Goal: Task Accomplishment & Management: Manage account settings

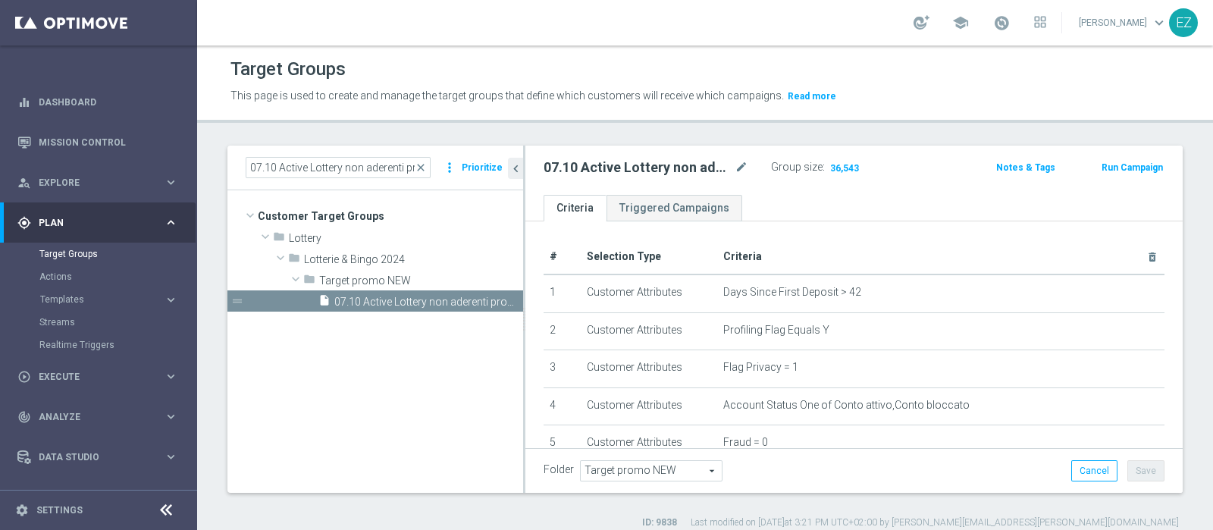
click at [424, 168] on span "close" at bounding box center [421, 167] width 12 height 12
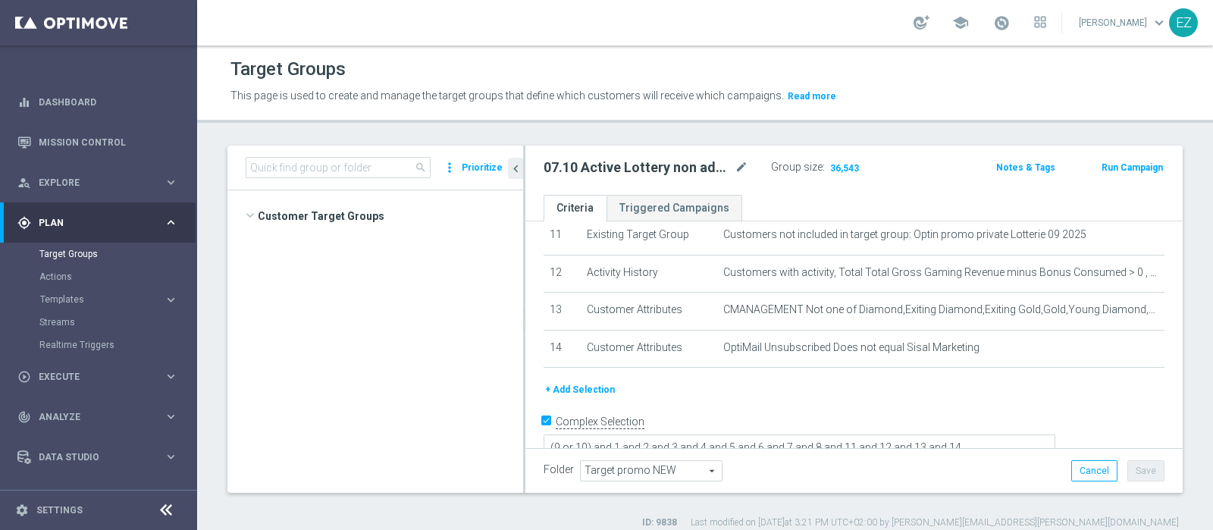
scroll to position [853, 0]
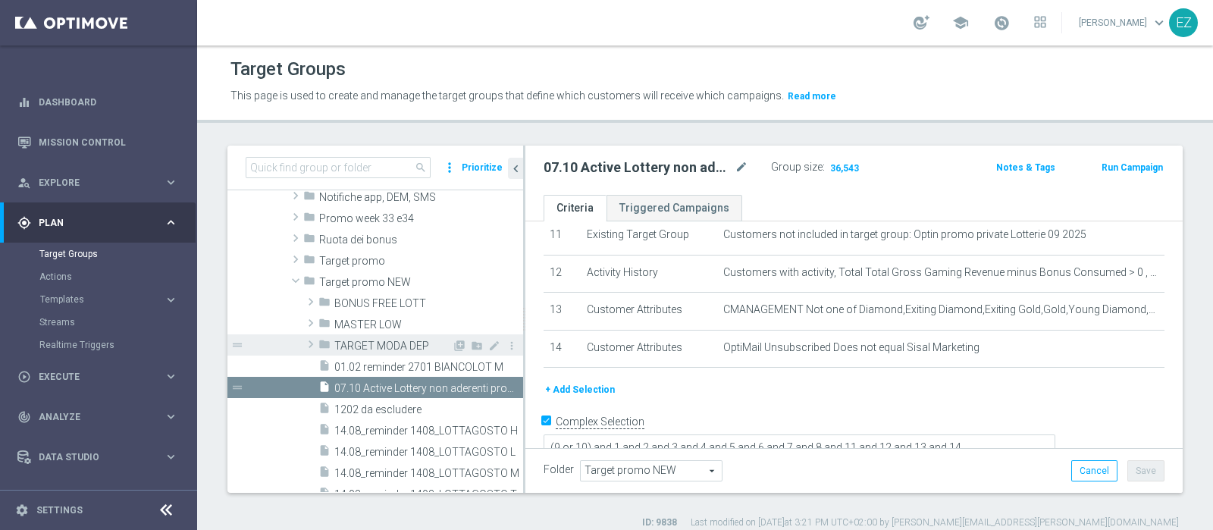
click at [368, 340] on span "TARGET MODA DEP" at bounding box center [392, 346] width 117 height 13
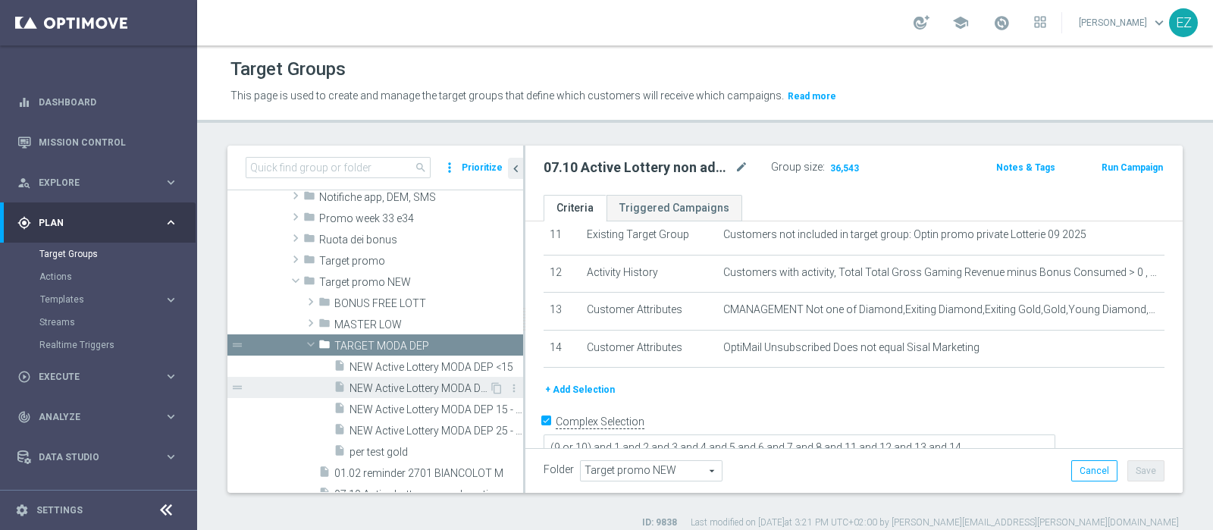
click at [399, 383] on span "NEW Active Lottery MODA DEP >=50" at bounding box center [418, 388] width 139 height 13
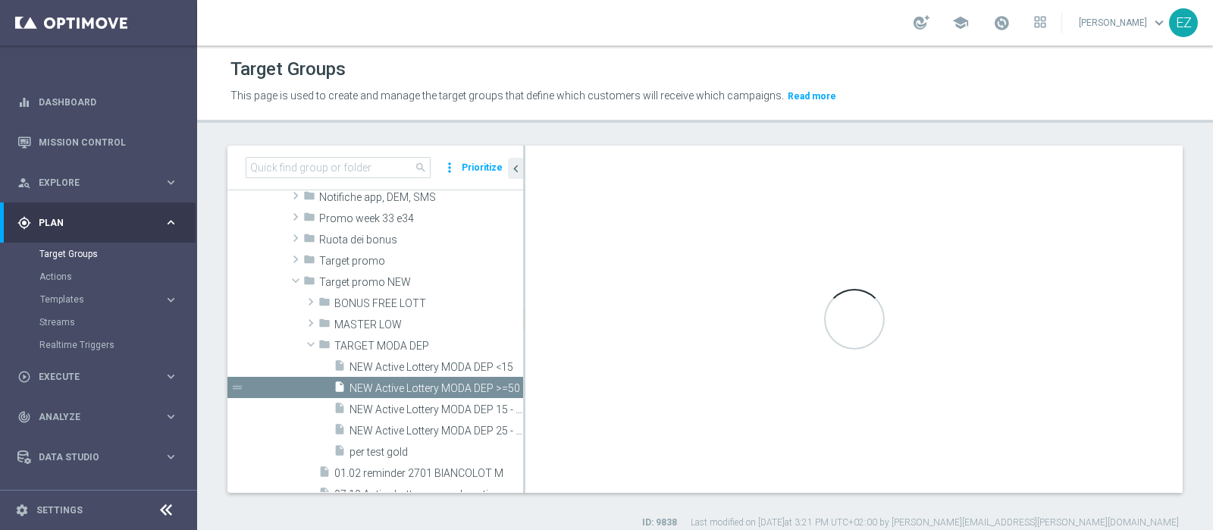
type textarea "((9 OR 14) AND 1 and 2 and 3 and 4 and 5 and 6 and 7 and 8 AND 10 and 11 and 12…"
type input "TARGET MODA DEP"
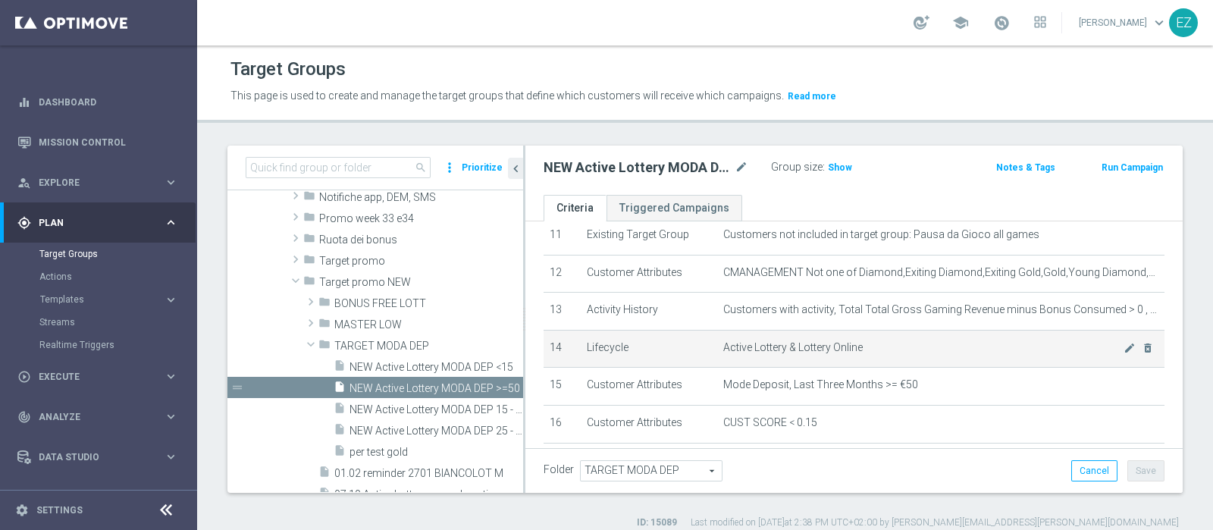
scroll to position [546, 0]
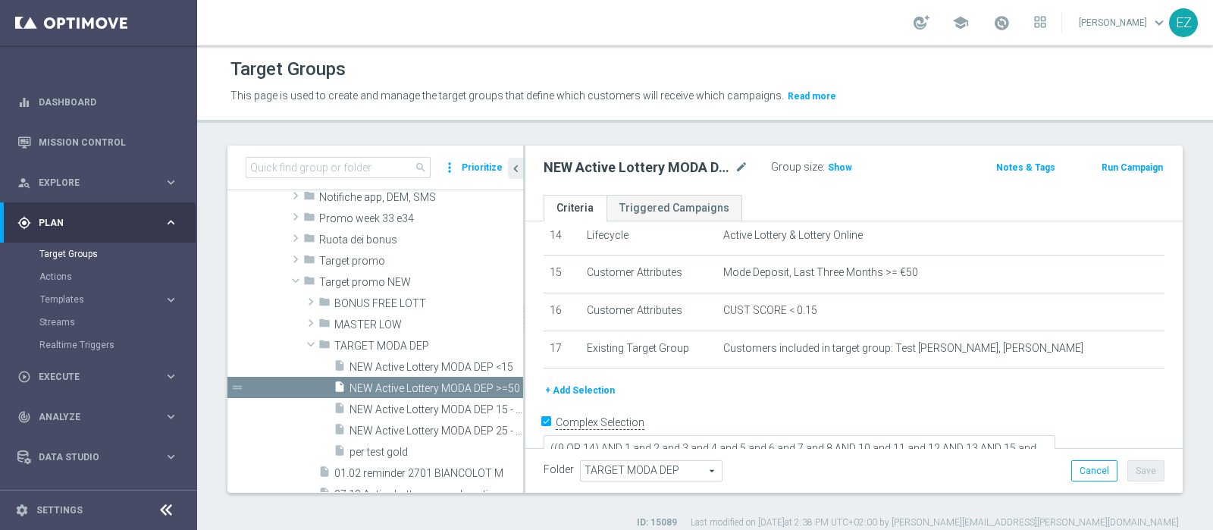
click at [589, 382] on button "+ Add Selection" at bounding box center [579, 390] width 73 height 17
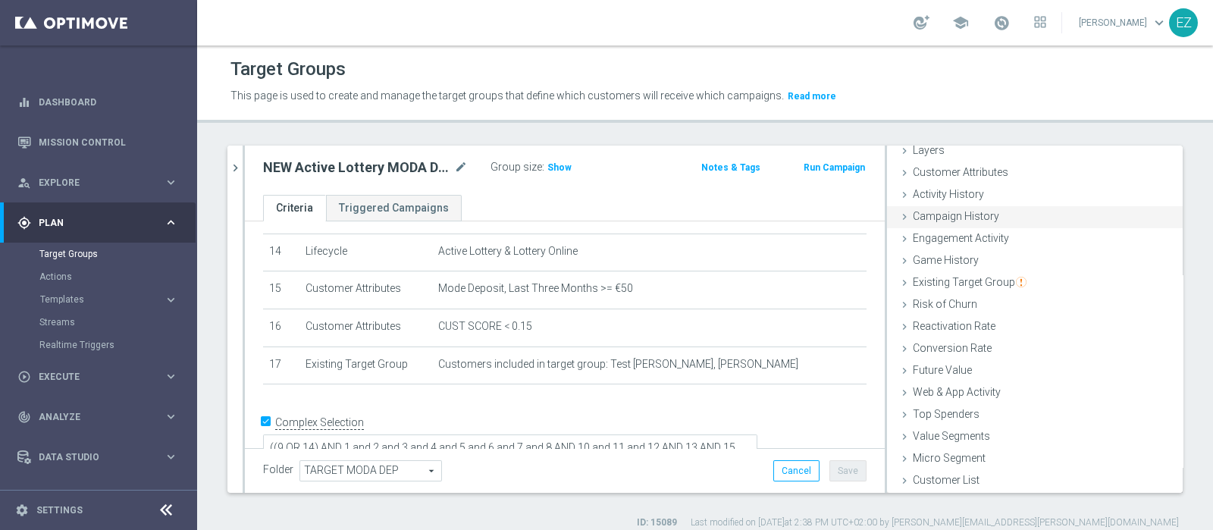
scroll to position [0, 0]
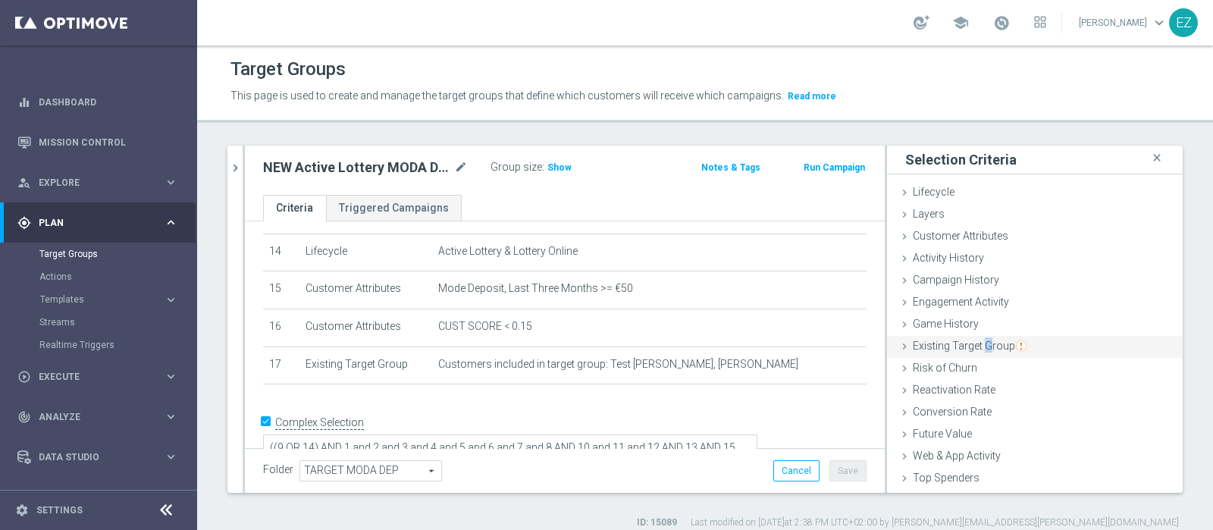
click at [972, 346] on span "Existing Target Group" at bounding box center [970, 346] width 114 height 12
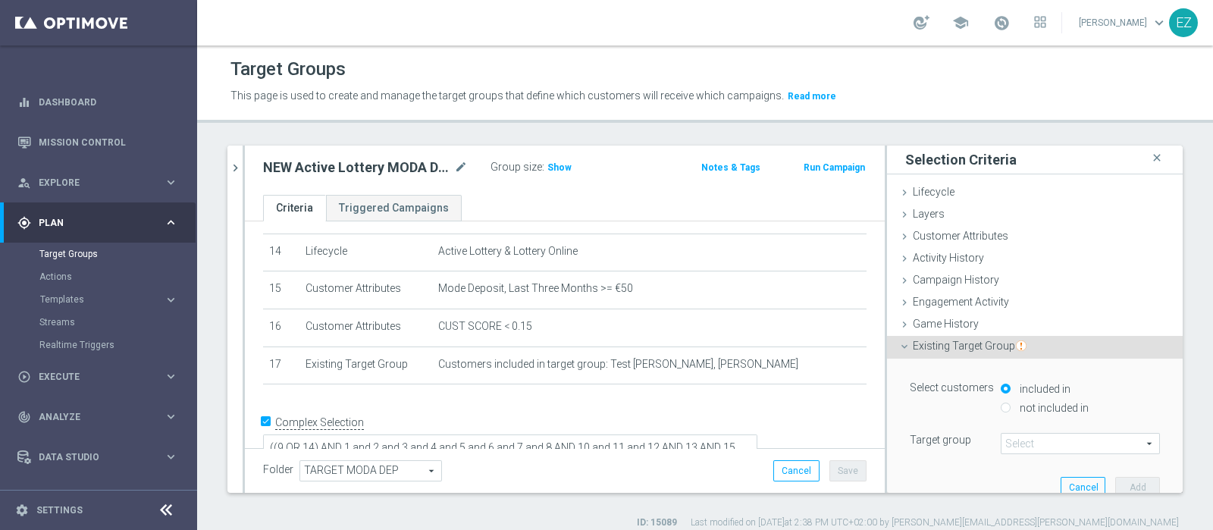
click at [1016, 408] on label "not included in" at bounding box center [1052, 408] width 73 height 14
click at [1010, 408] on input "not included in" at bounding box center [1006, 407] width 10 height 10
radio input "true"
click at [1019, 440] on span at bounding box center [1080, 444] width 158 height 20
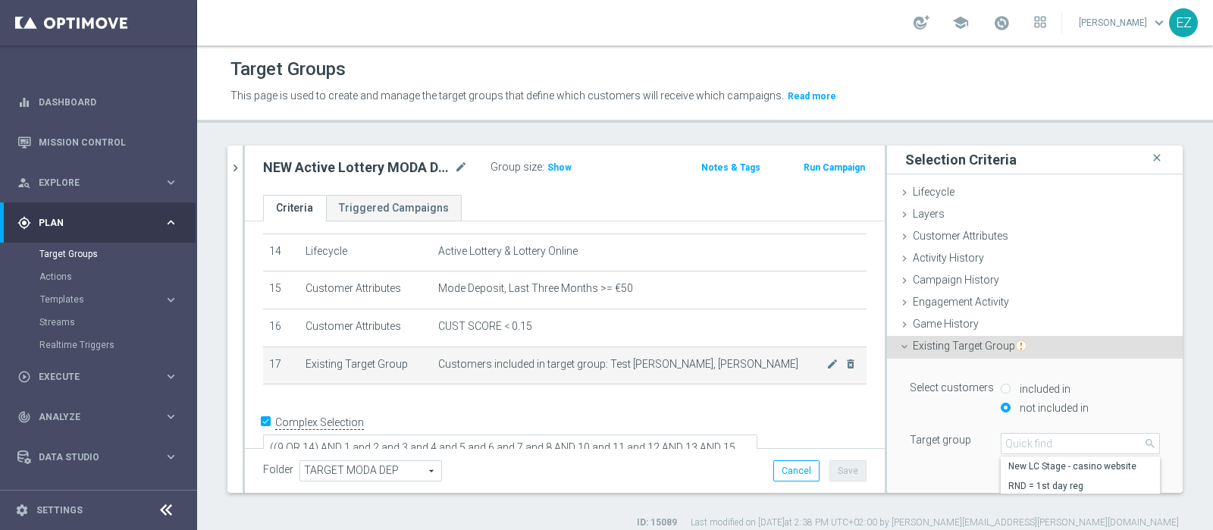
scroll to position [13, 0]
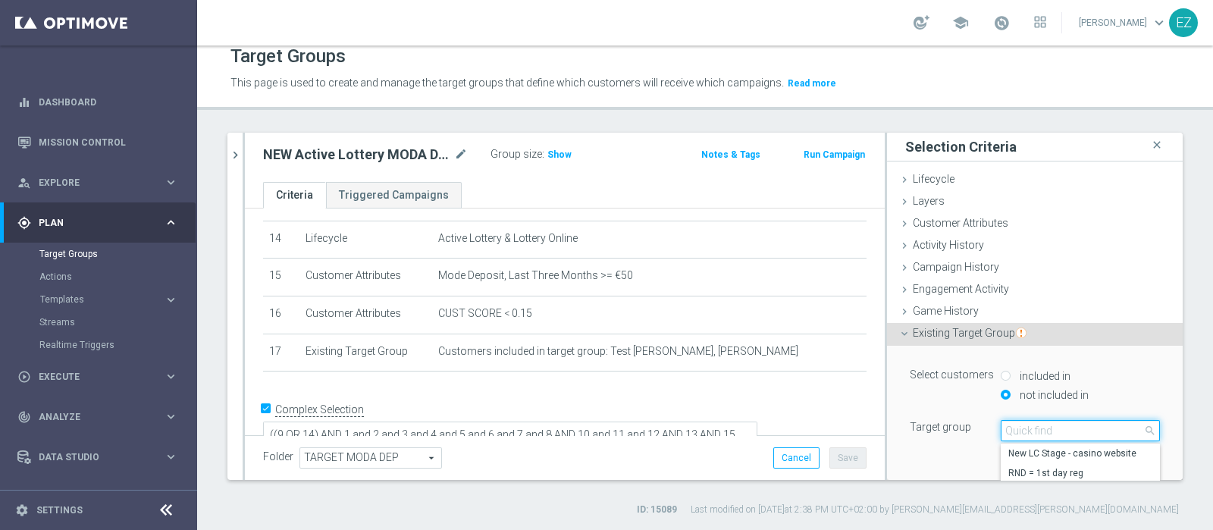
click at [1010, 431] on input "search" at bounding box center [1080, 430] width 159 height 21
paste input "07.10 Active Lottery non aderenti promo settembre_marginalità>0"
type input "07.10 Active Lottery non aderenti promo settembre_marginalità>0"
click at [1008, 452] on span "07.10 Active Lottery non aderenti promo settembre_marginalità>0" at bounding box center [1080, 453] width 144 height 12
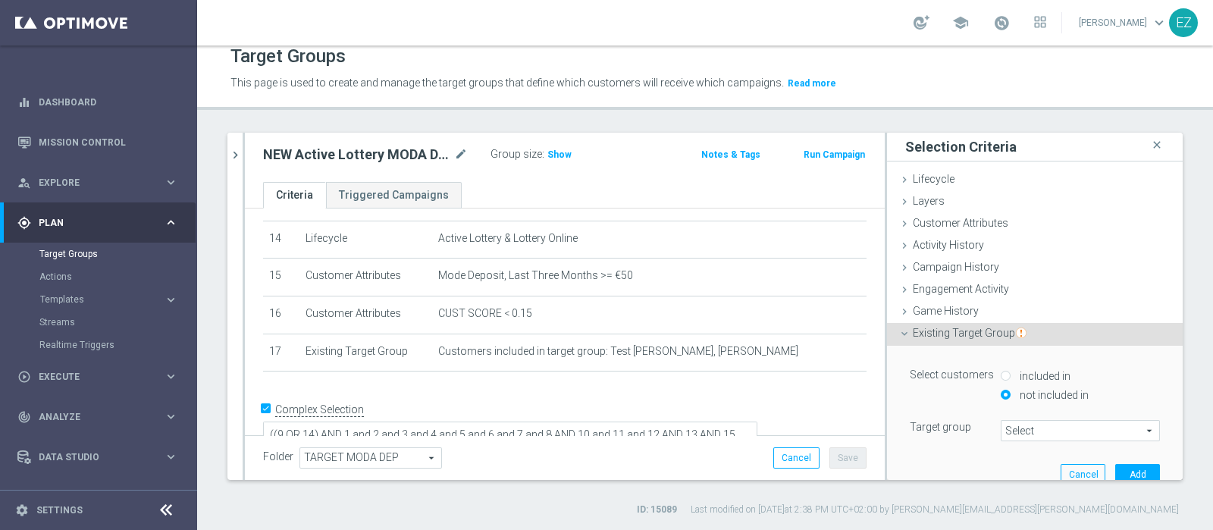
type input "07.10 Active Lottery non aderenti promo settembre_marginalità>0"
click at [1123, 478] on button "Add" at bounding box center [1137, 474] width 45 height 21
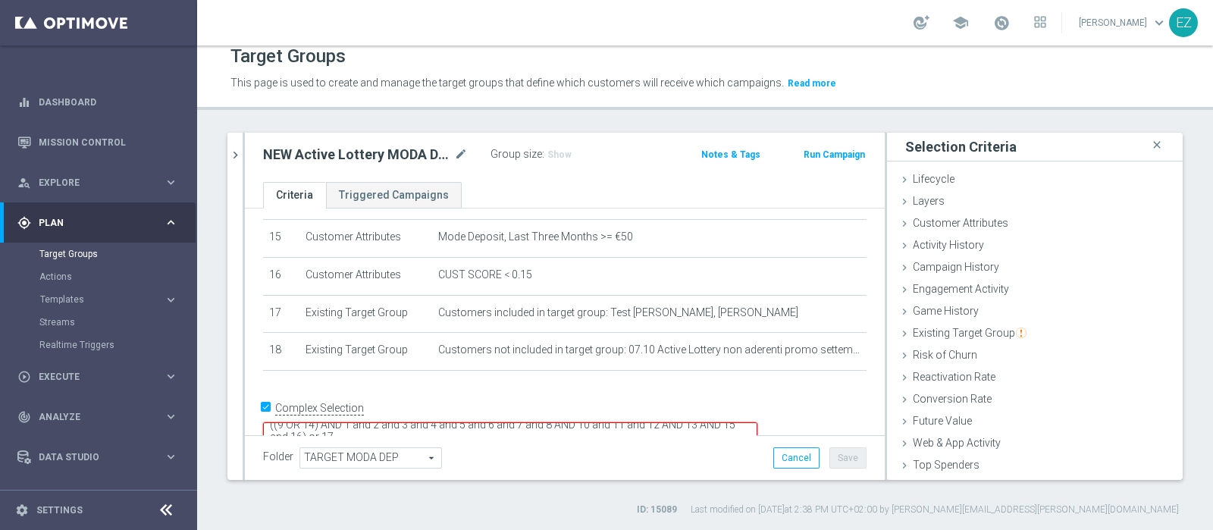
scroll to position [12, 0]
click at [443, 422] on textarea "((9 OR 14) AND 1 and 2 and 3 and 4 and 5 and 6 and 7 and 8 AND 10 and 11 and 12…" at bounding box center [510, 435] width 494 height 27
click at [845, 468] on div "Folder TARGET MODA DEP TARGET MODA DEP arrow_drop_down search Cancel Save Savin…" at bounding box center [565, 457] width 640 height 45
click at [562, 158] on span "Show" at bounding box center [559, 154] width 24 height 11
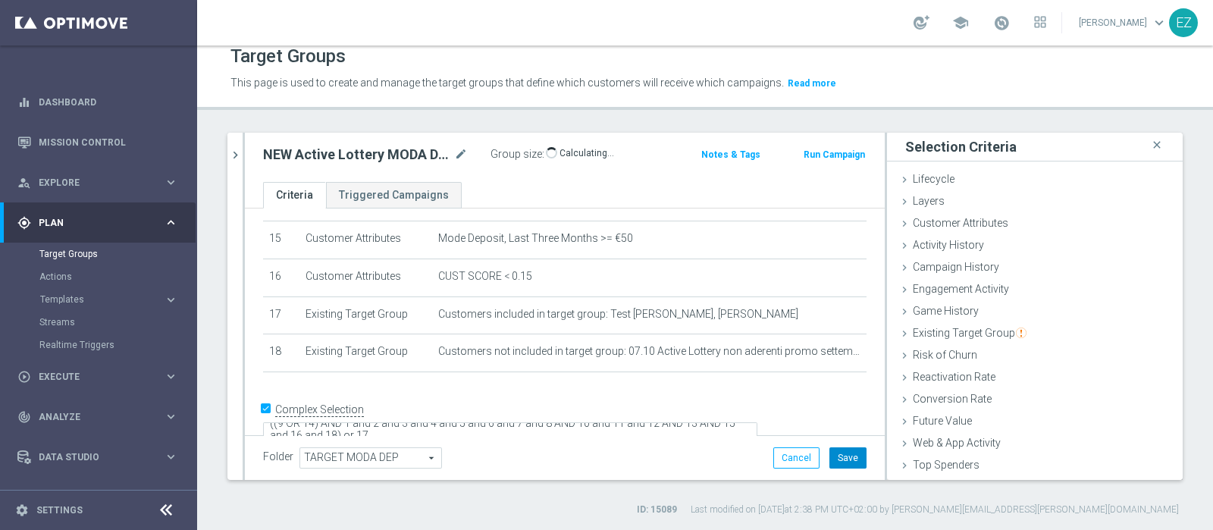
click at [841, 456] on button "Save" at bounding box center [847, 457] width 37 height 21
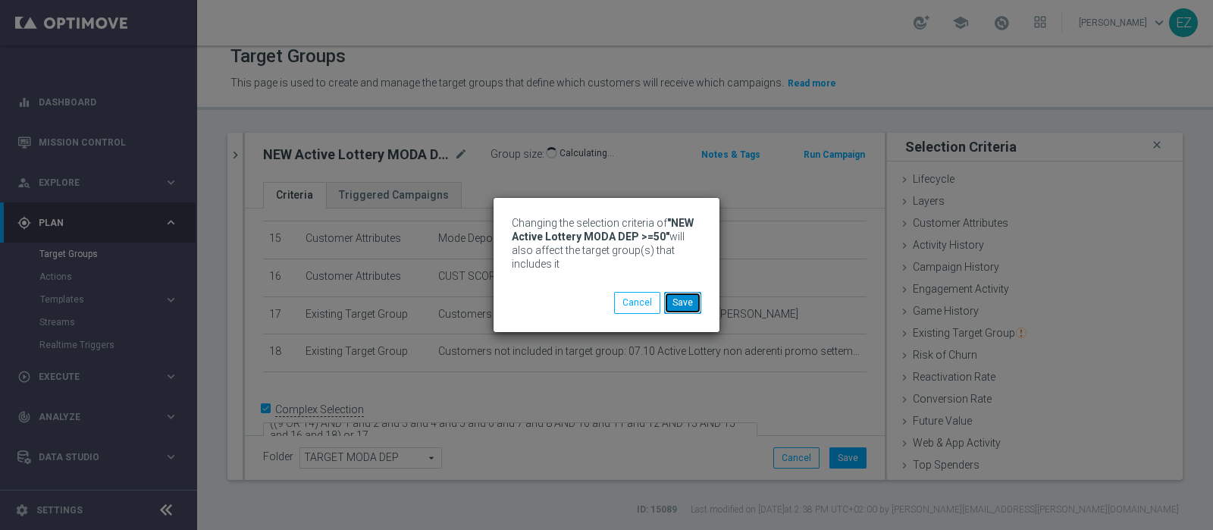
click at [675, 313] on div "Changing the selection criteria of "NEW Active Lottery MODA DEP >=50" will also…" at bounding box center [606, 264] width 226 height 133
click at [681, 312] on button "Save" at bounding box center [682, 302] width 37 height 21
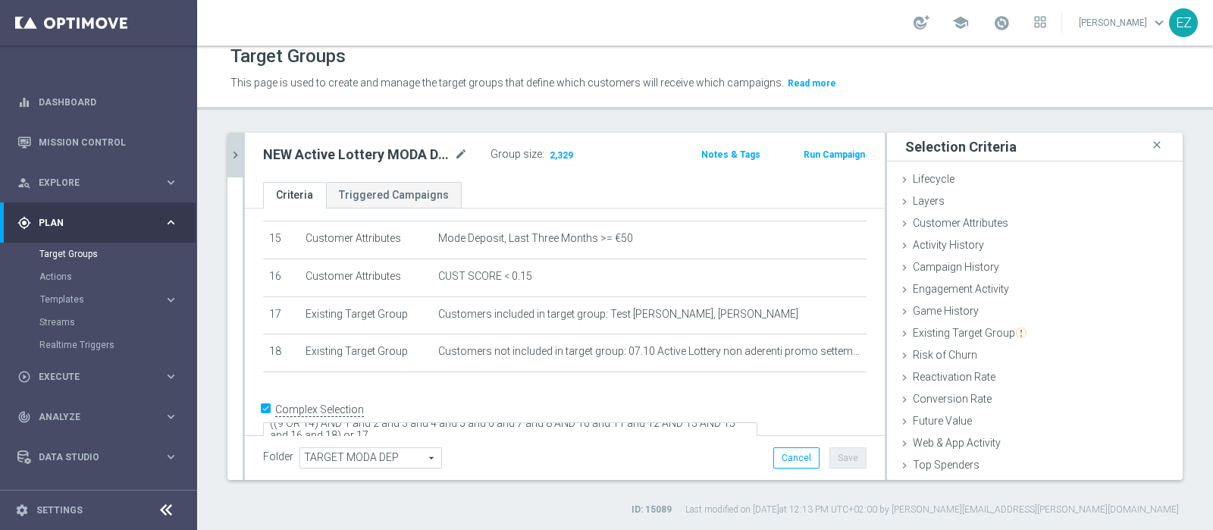
click at [236, 148] on icon "chevron_right" at bounding box center [235, 155] width 14 height 14
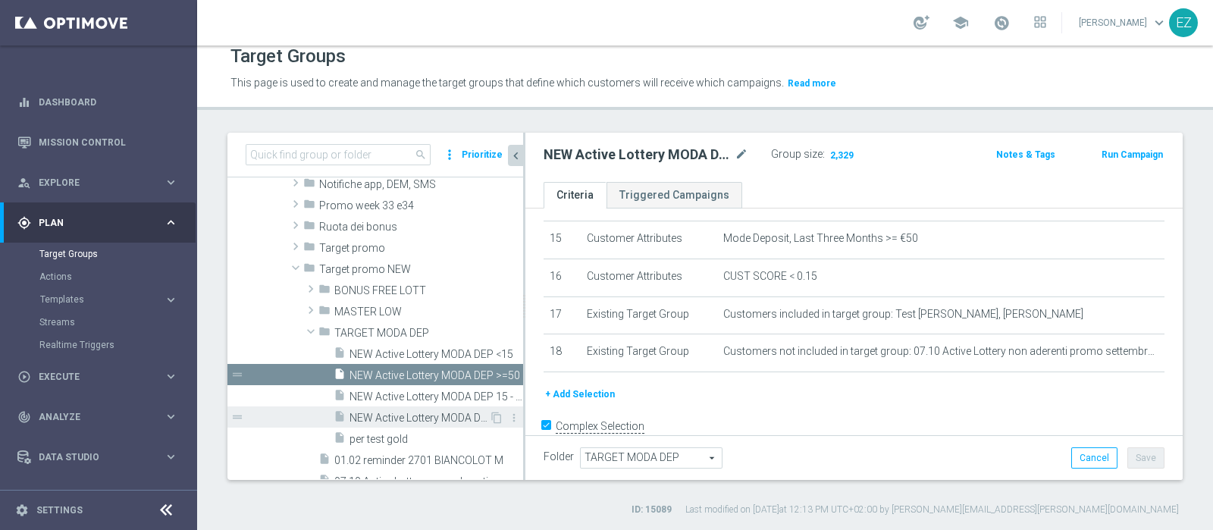
click at [443, 412] on span "NEW Active Lottery MODA DEP 25 - <50" at bounding box center [418, 418] width 139 height 13
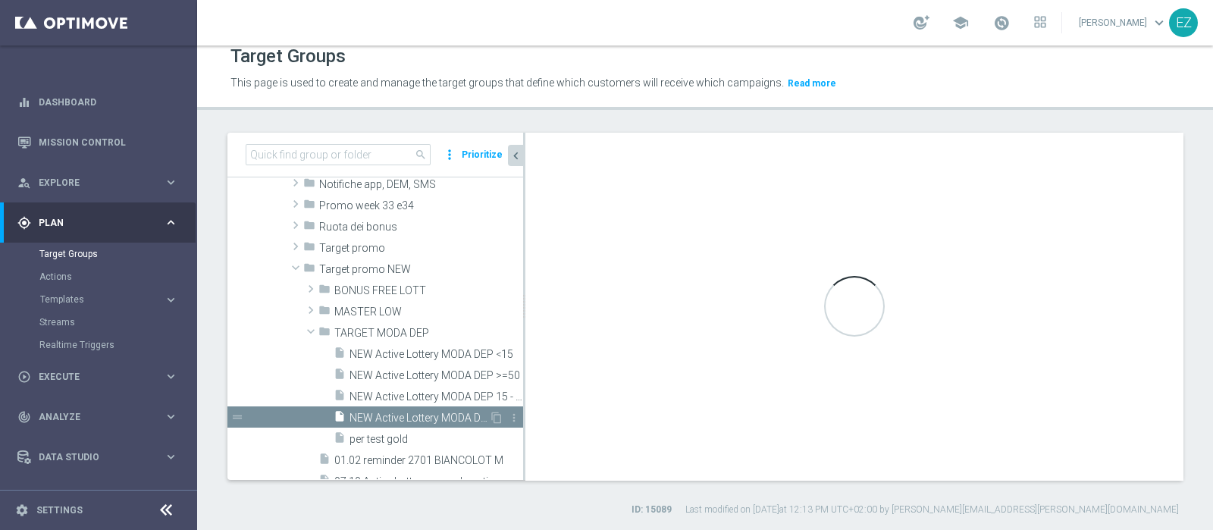
type textarea "((9 OR 15) AND 1 and 2 and 3 and 4 and 5 and 6 and 7 and 8 AND 10 and 11 and 12…"
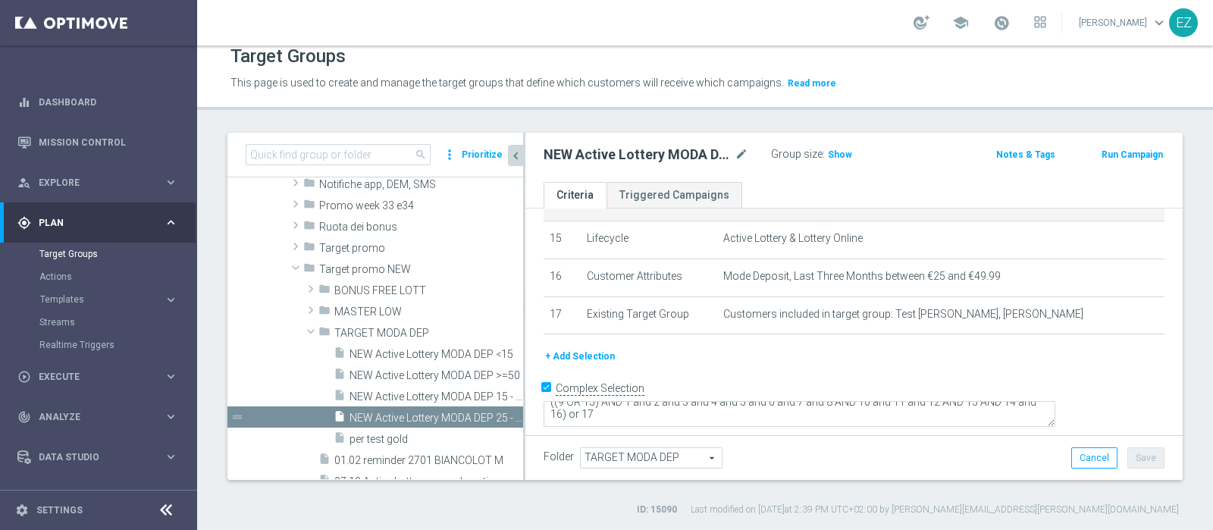
scroll to position [546, 0]
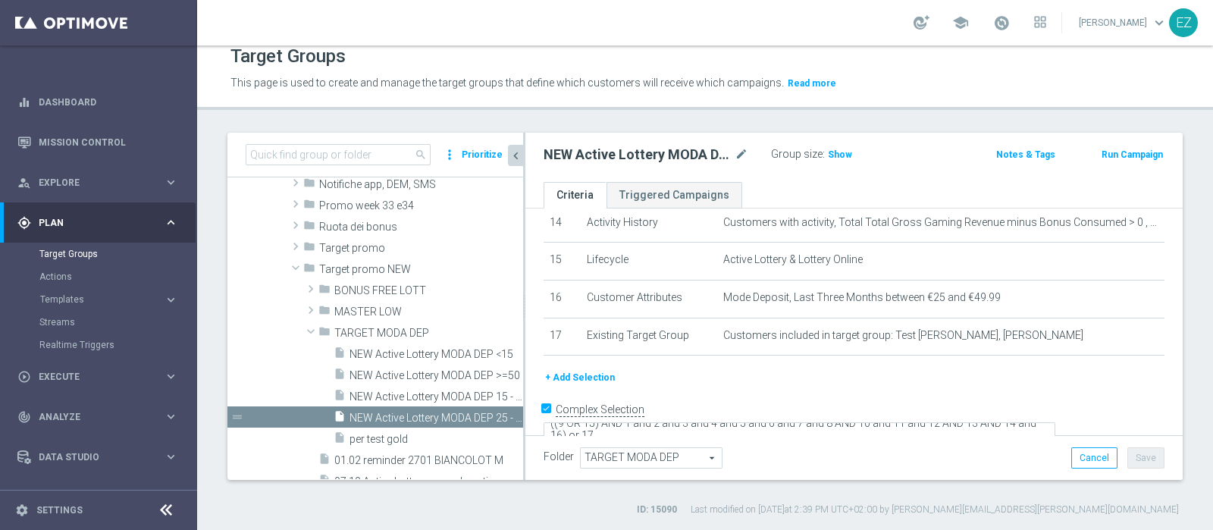
click at [562, 372] on button "+ Add Selection" at bounding box center [579, 377] width 73 height 17
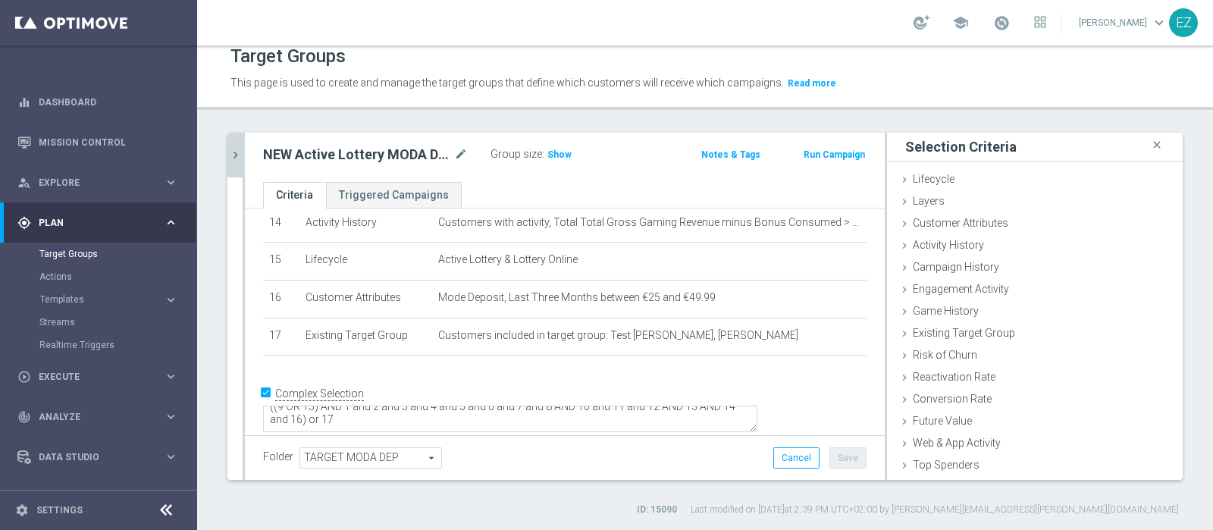
scroll to position [530, 0]
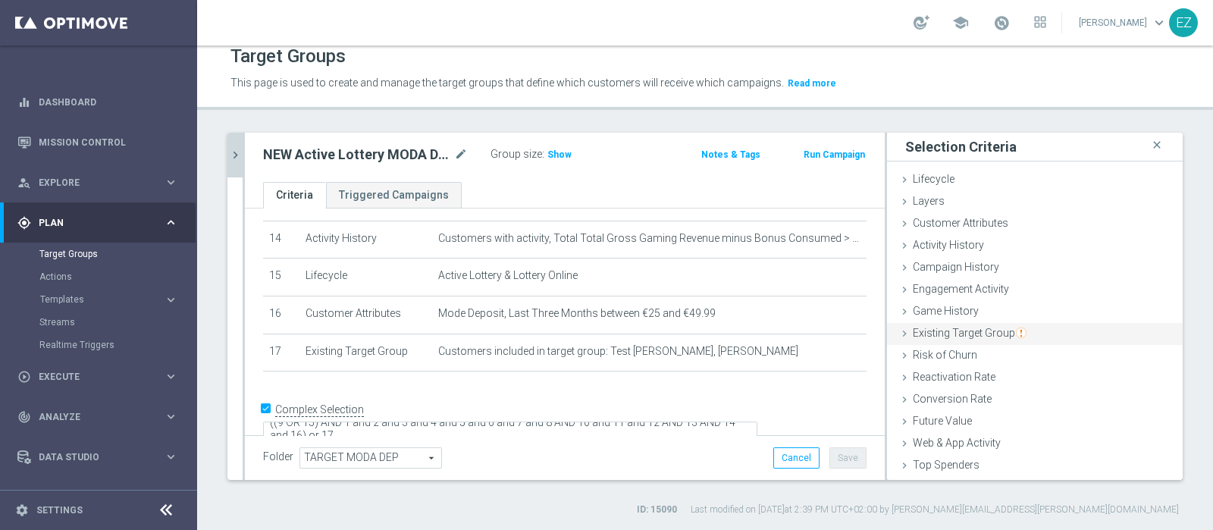
click at [972, 335] on span "Existing Target Group" at bounding box center [970, 333] width 114 height 12
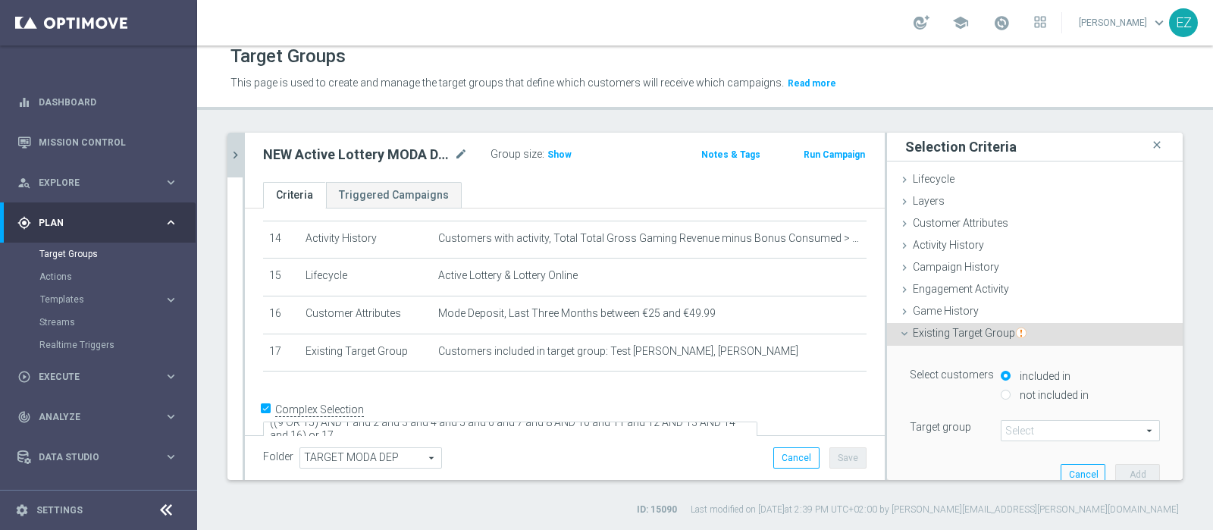
click at [1001, 390] on div "not included in" at bounding box center [1080, 396] width 159 height 19
click at [1001, 392] on input "not included in" at bounding box center [1006, 395] width 10 height 10
radio input "true"
click at [1022, 426] on span at bounding box center [1080, 431] width 158 height 20
click at [1022, 427] on input "search" at bounding box center [1080, 430] width 159 height 21
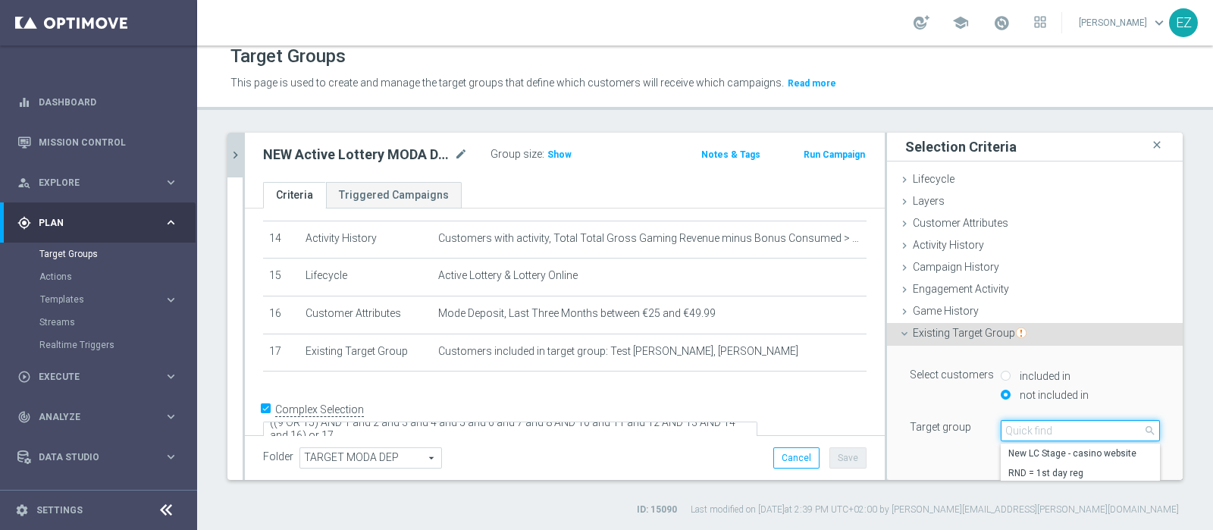
paste input "07.10 Active Lottery non aderenti promo settembre_marginalità>0"
type input "07.10 Active Lottery non aderenti promo settembre_marginalità>0"
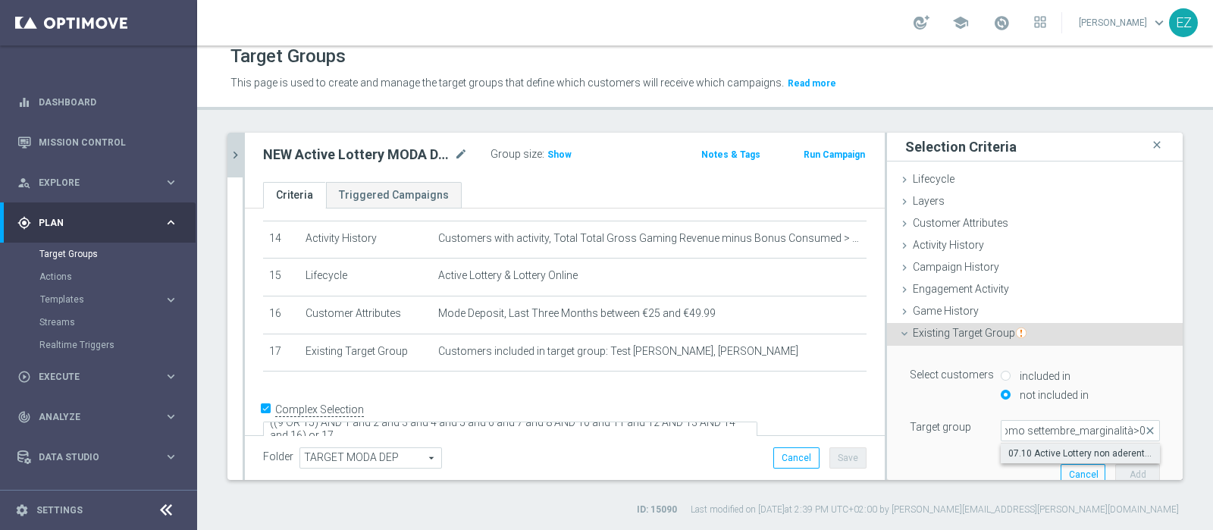
click at [1020, 451] on span "07.10 Active Lottery non aderenti promo settembre_marginalità>0" at bounding box center [1080, 453] width 144 height 12
type input "07.10 Active Lottery non aderenti promo settembre_marginalità>0"
click at [1115, 465] on button "Add" at bounding box center [1137, 474] width 45 height 21
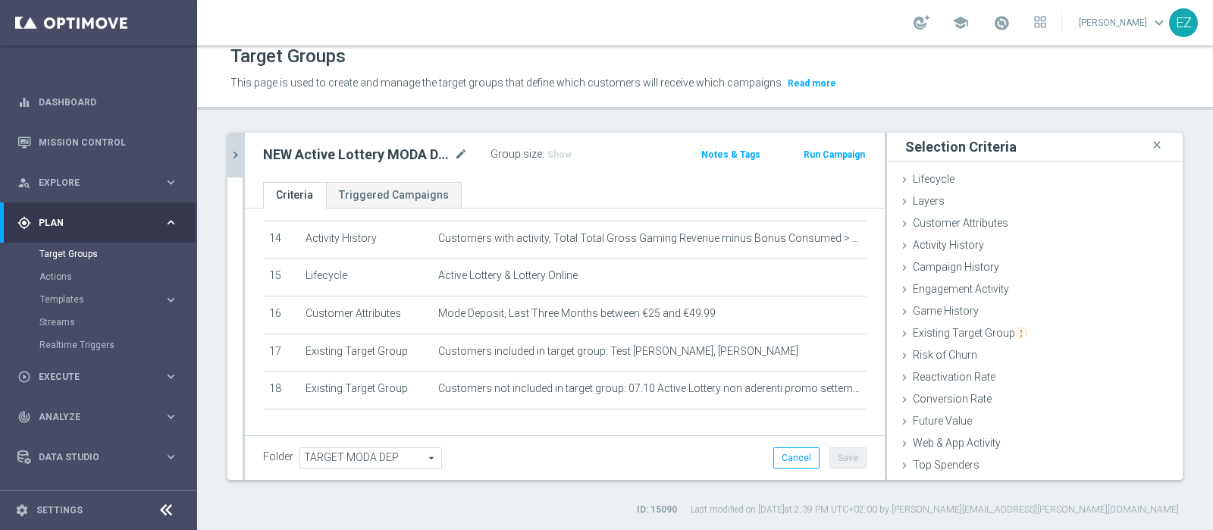
scroll to position [568, 0]
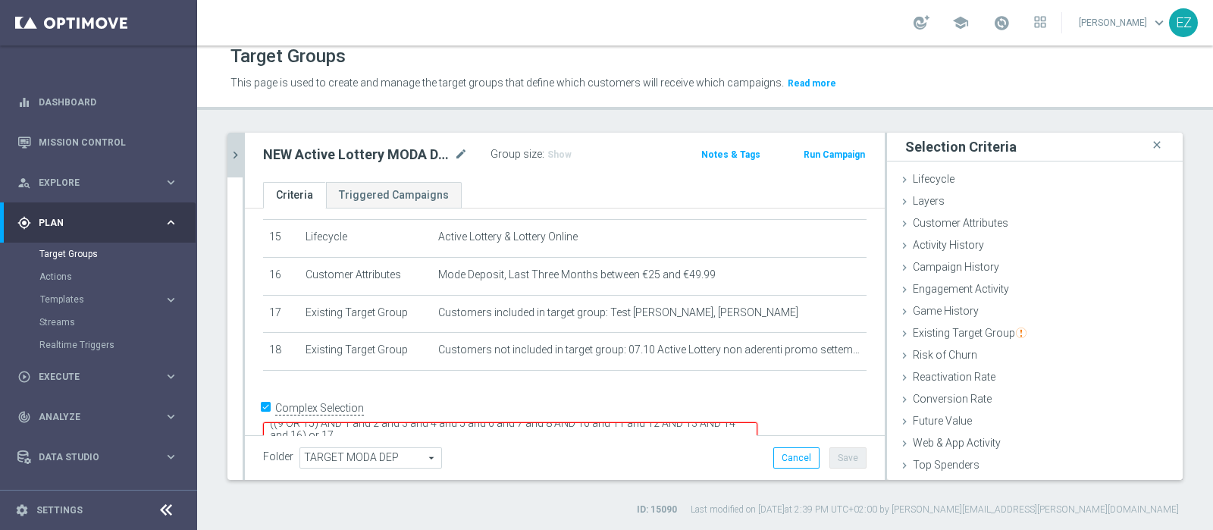
click at [449, 422] on textarea "((9 OR 15) AND 1 and 2 and 3 and 4 and 5 and 6 and 7 and 8 AND 10 and 11 and 12…" at bounding box center [510, 435] width 494 height 27
click at [548, 146] on h3 "Show" at bounding box center [559, 154] width 27 height 17
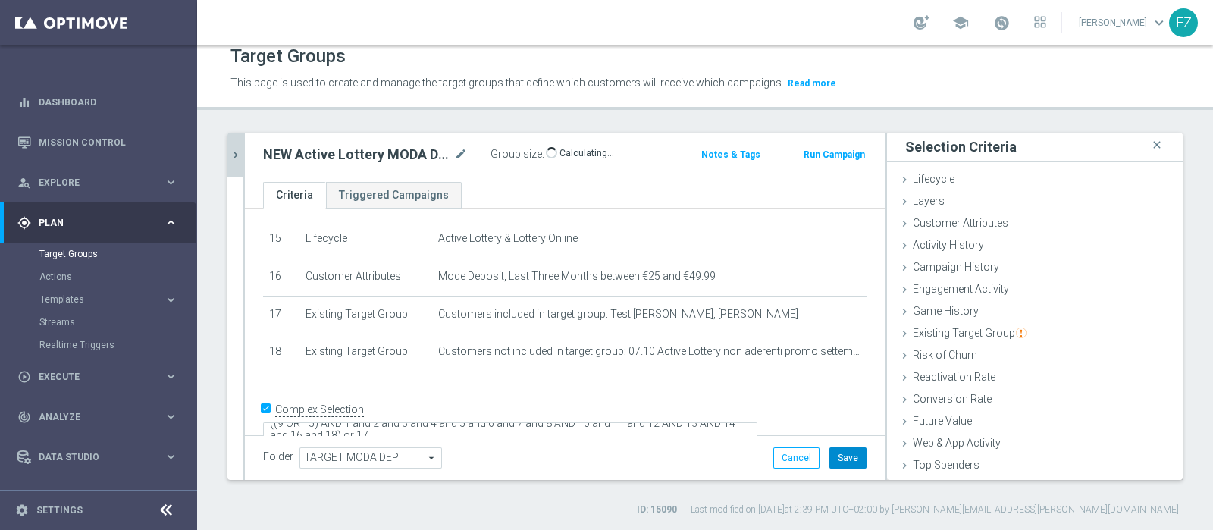
click at [829, 455] on button "Save" at bounding box center [847, 457] width 37 height 21
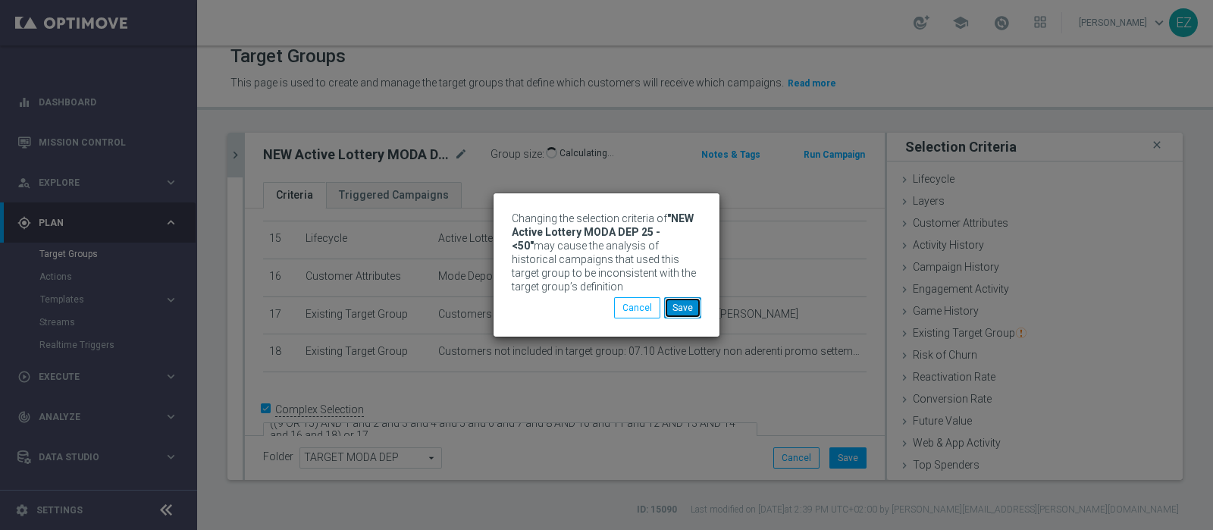
click at [687, 307] on button "Save" at bounding box center [682, 307] width 37 height 21
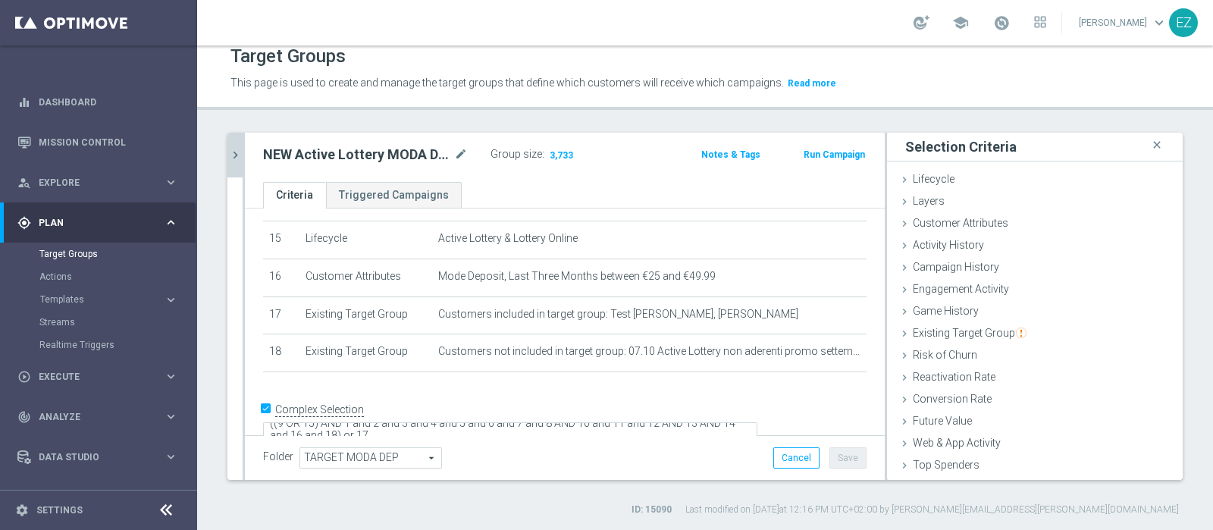
click at [233, 161] on button "chevron_right" at bounding box center [234, 155] width 15 height 45
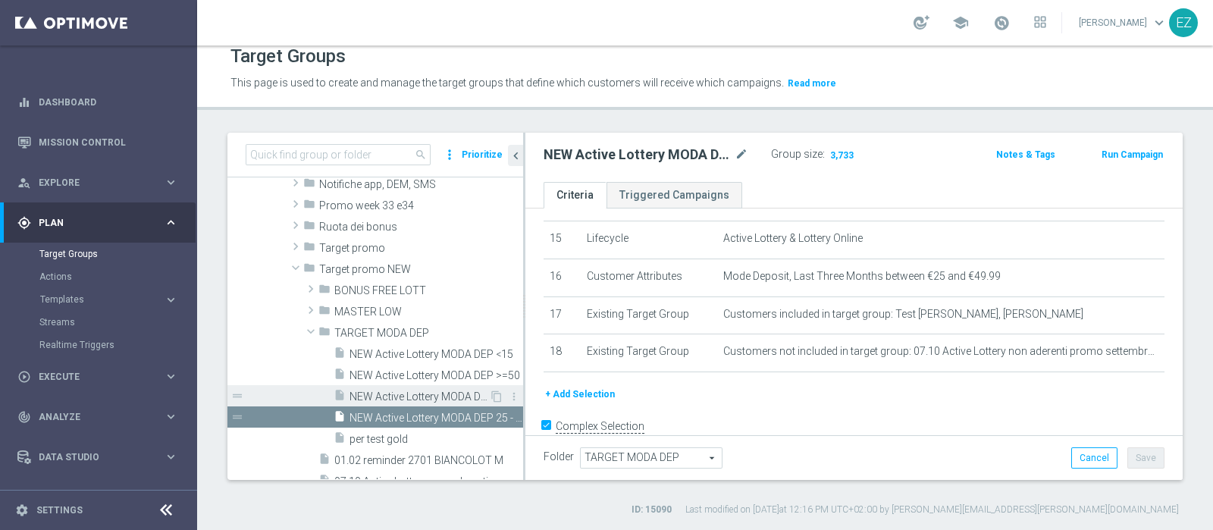
click at [404, 396] on span "NEW Active Lottery MODA DEP 15 - <25" at bounding box center [418, 396] width 139 height 13
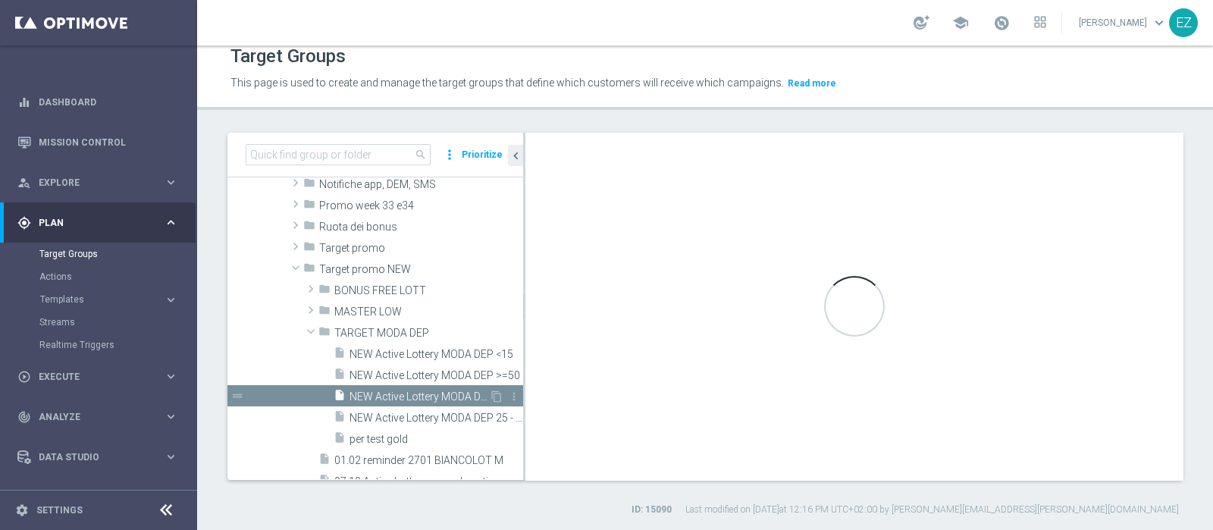
type textarea "((9 OR 15) AND 1 and 2 and 3 and 4 and 5 and 6 and 7 and 8 AND 10 and 11 and 12…"
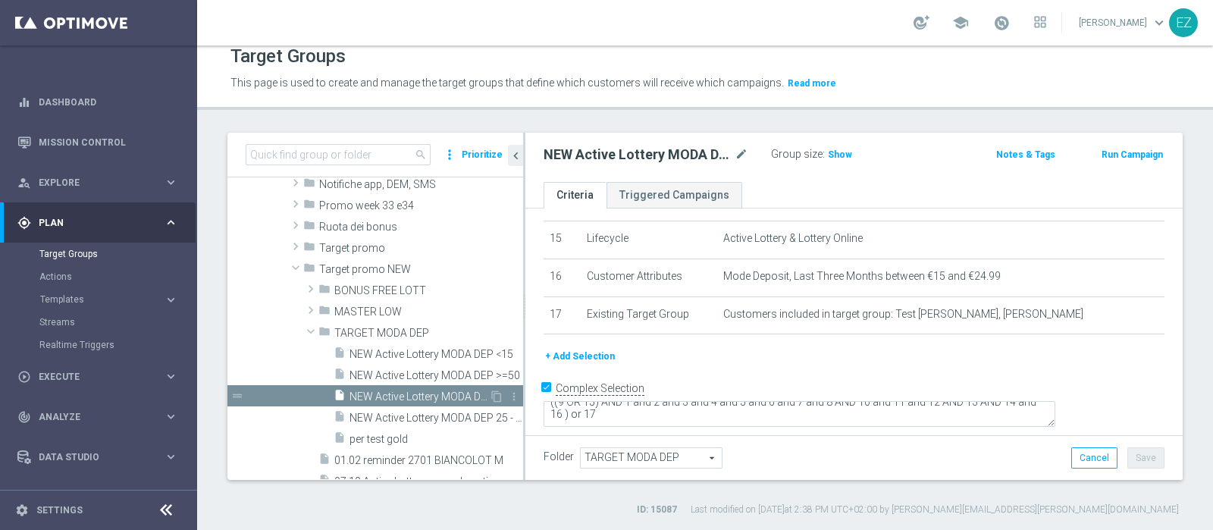
scroll to position [546, 0]
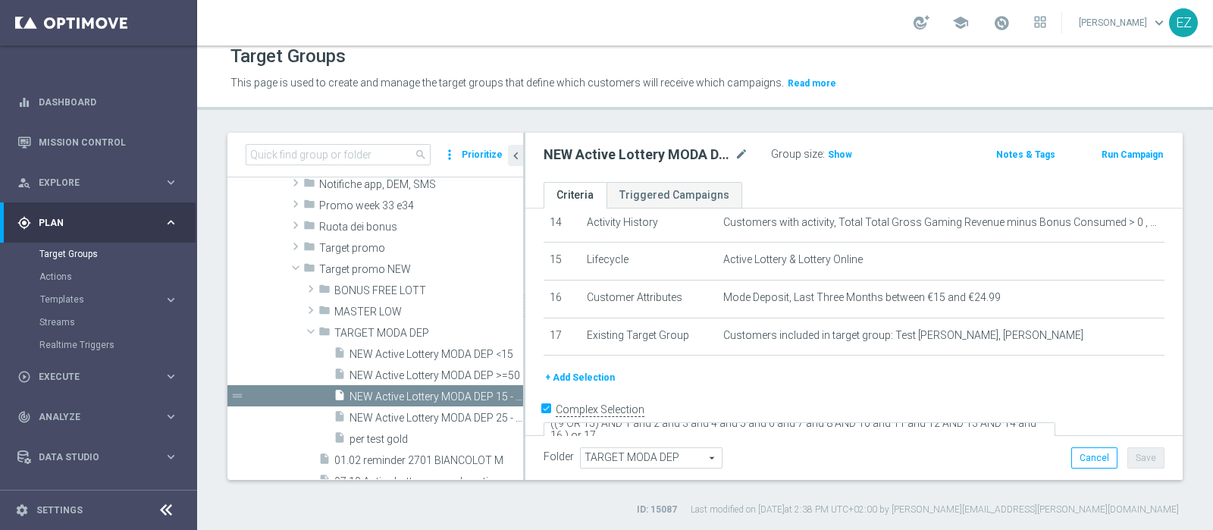
click at [558, 369] on button "+ Add Selection" at bounding box center [579, 377] width 73 height 17
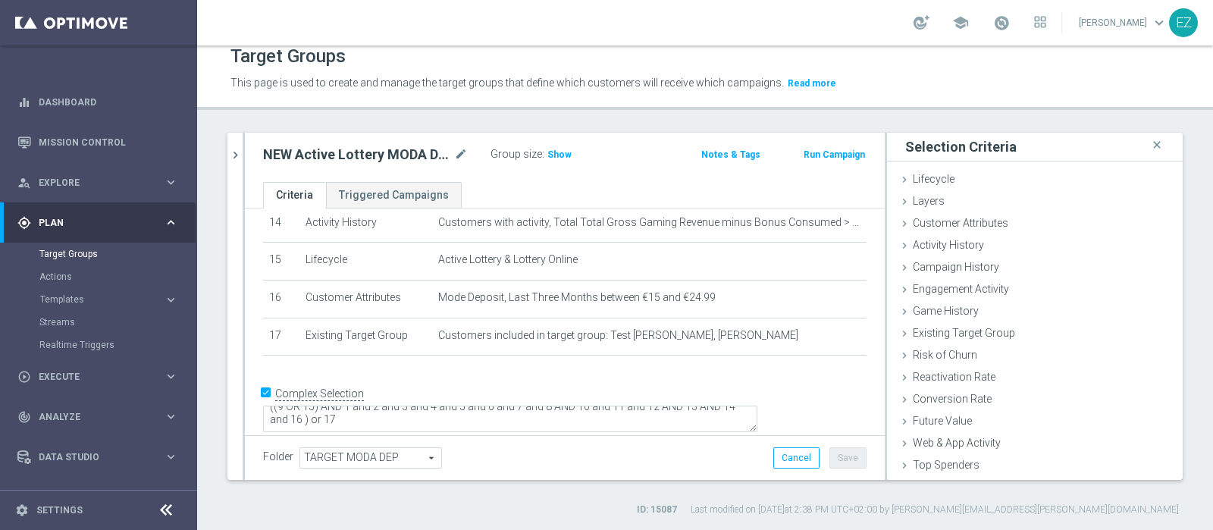
scroll to position [530, 0]
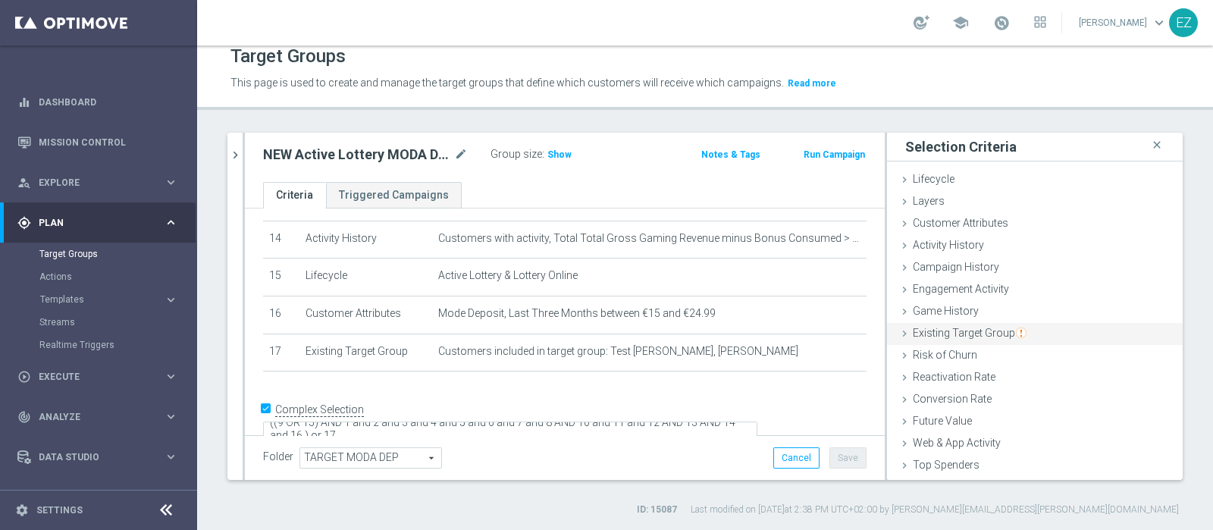
click at [997, 333] on span "Existing Target Group" at bounding box center [970, 333] width 114 height 12
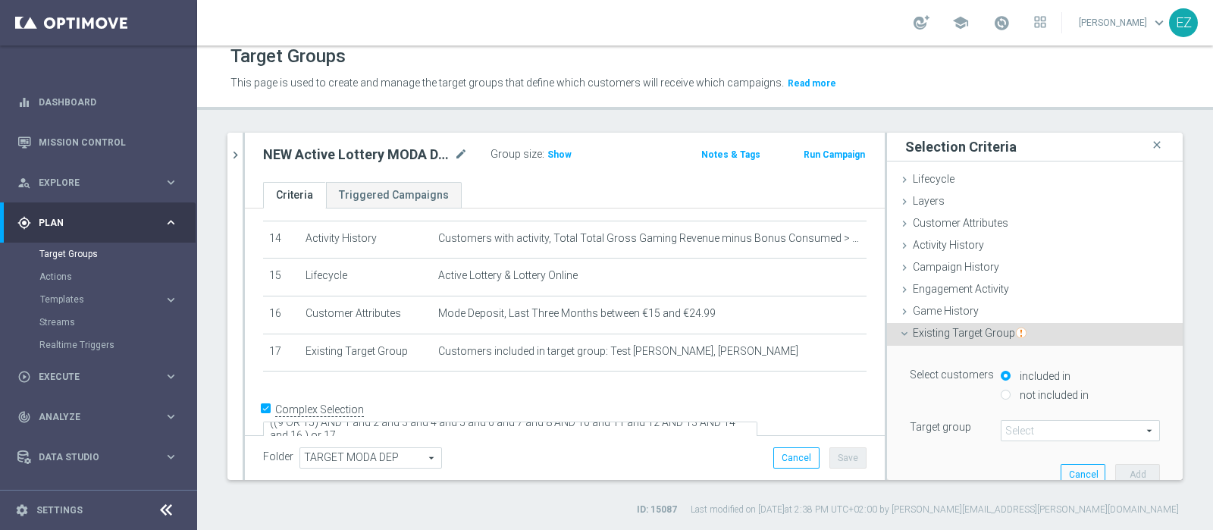
click at [1023, 392] on label "not included in" at bounding box center [1052, 395] width 73 height 14
click at [1010, 392] on input "not included in" at bounding box center [1006, 395] width 10 height 10
radio input "true"
click at [1026, 436] on span at bounding box center [1080, 431] width 158 height 20
click at [1062, 432] on input "search" at bounding box center [1080, 430] width 159 height 21
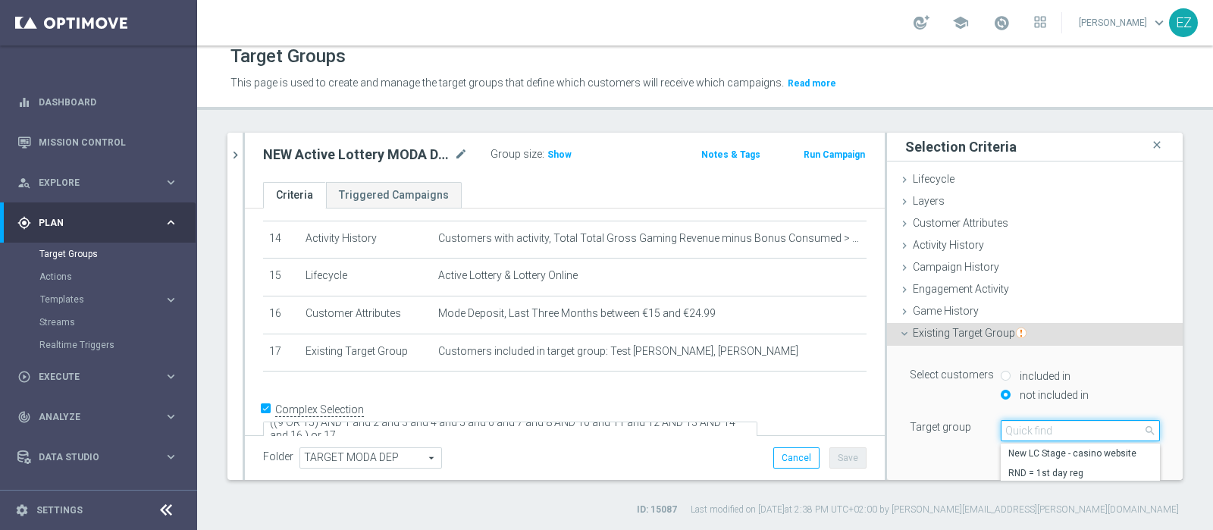
paste input "07.10 Active Lottery non aderenti promo settembre_marginalità>0"
type input "07.10 Active Lottery non aderenti promo settembre_marginalità>0"
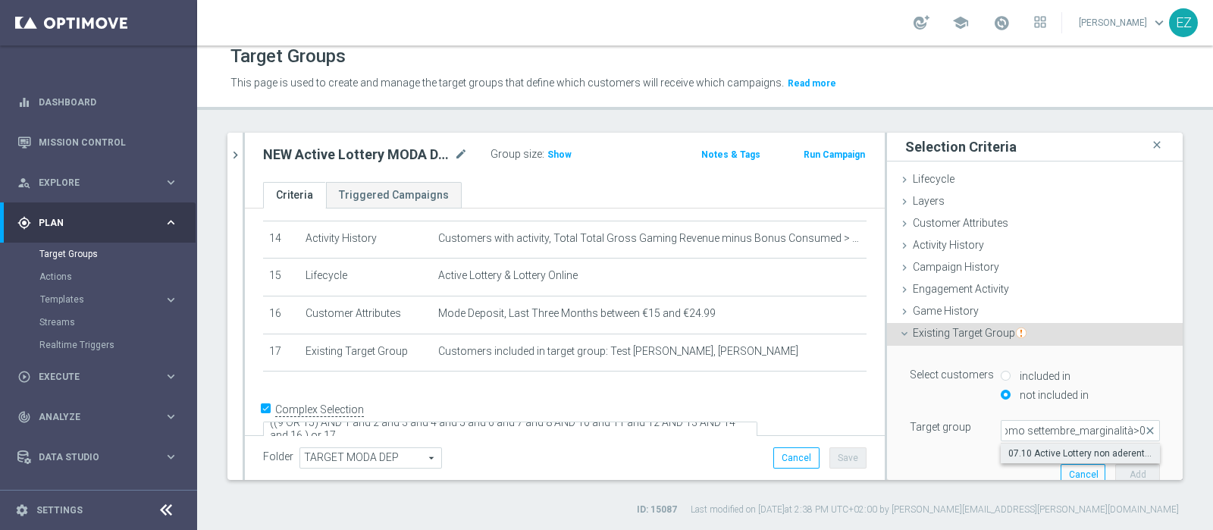
click at [1064, 444] on label "07.10 Active Lottery non aderenti promo settembre_marginalità>0" at bounding box center [1080, 453] width 159 height 20
type input "07.10 Active Lottery non aderenti promo settembre_marginalità>0"
click at [1115, 466] on button "Add" at bounding box center [1137, 474] width 45 height 21
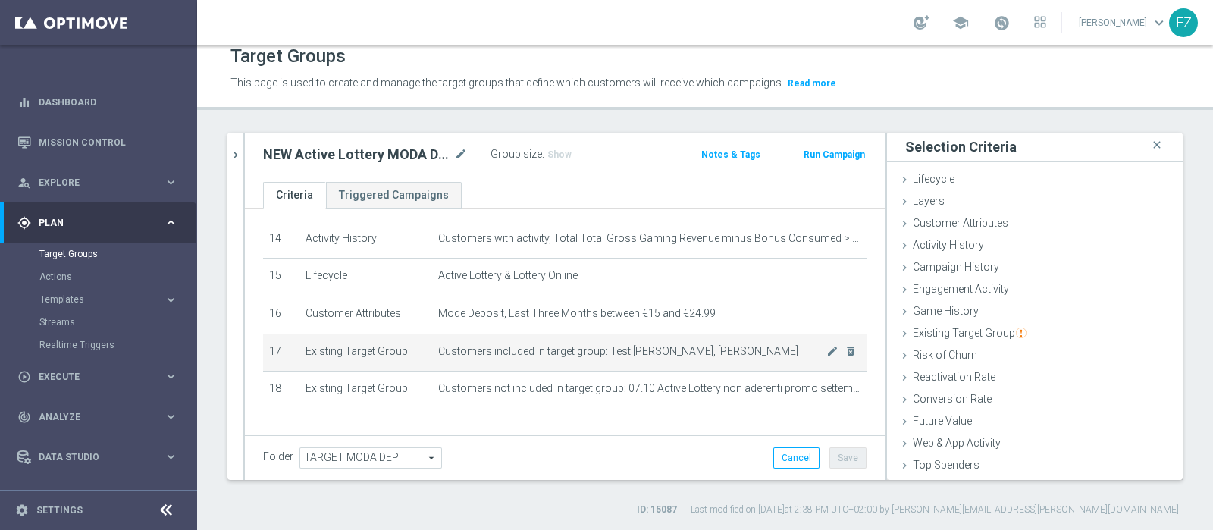
scroll to position [568, 0]
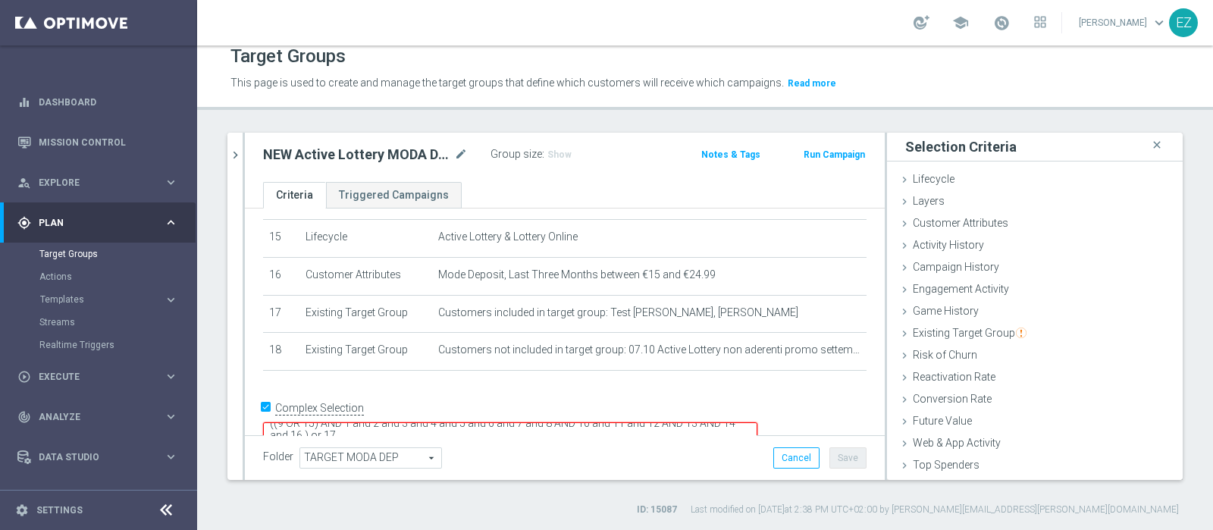
click at [448, 422] on textarea "((9 OR 15) AND 1 and 2 and 3 and 4 and 5 and 6 and 7 and 8 AND 10 and 11 and 12…" at bounding box center [510, 435] width 494 height 27
click at [834, 462] on button "Save" at bounding box center [847, 457] width 37 height 21
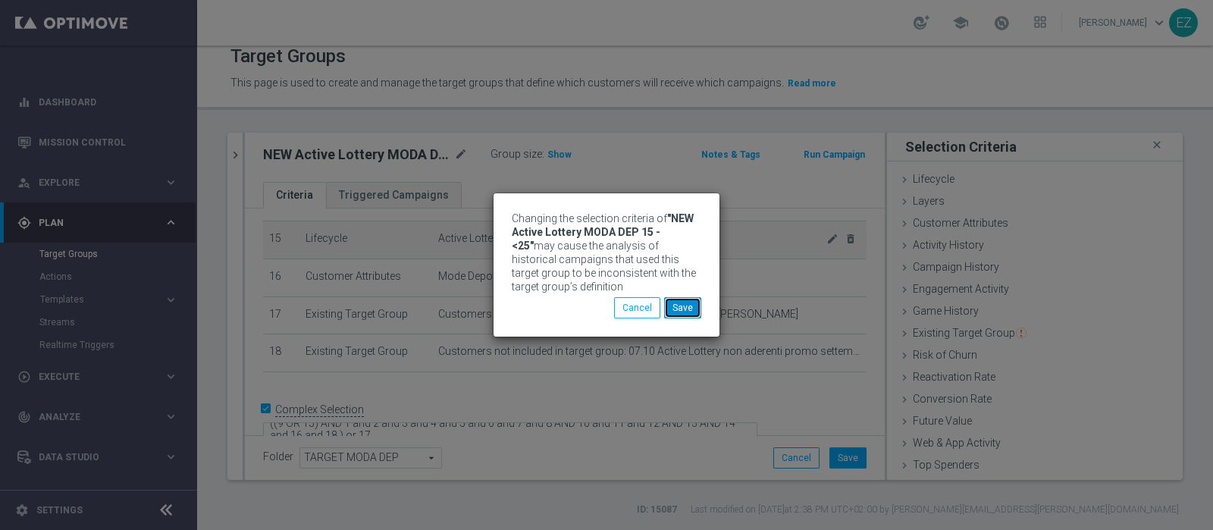
drag, startPoint x: 679, startPoint y: 301, endPoint x: 676, endPoint y: 250, distance: 50.9
click at [682, 301] on button "Save" at bounding box center [682, 307] width 37 height 21
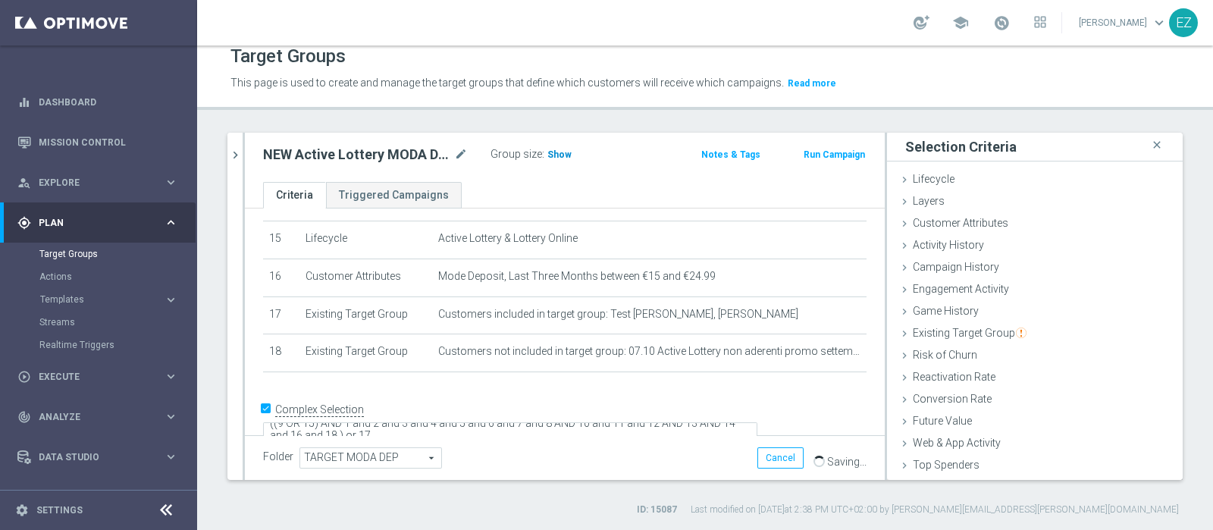
click at [568, 154] on h3 "Show" at bounding box center [559, 154] width 27 height 17
click at [234, 153] on icon "chevron_right" at bounding box center [235, 155] width 14 height 14
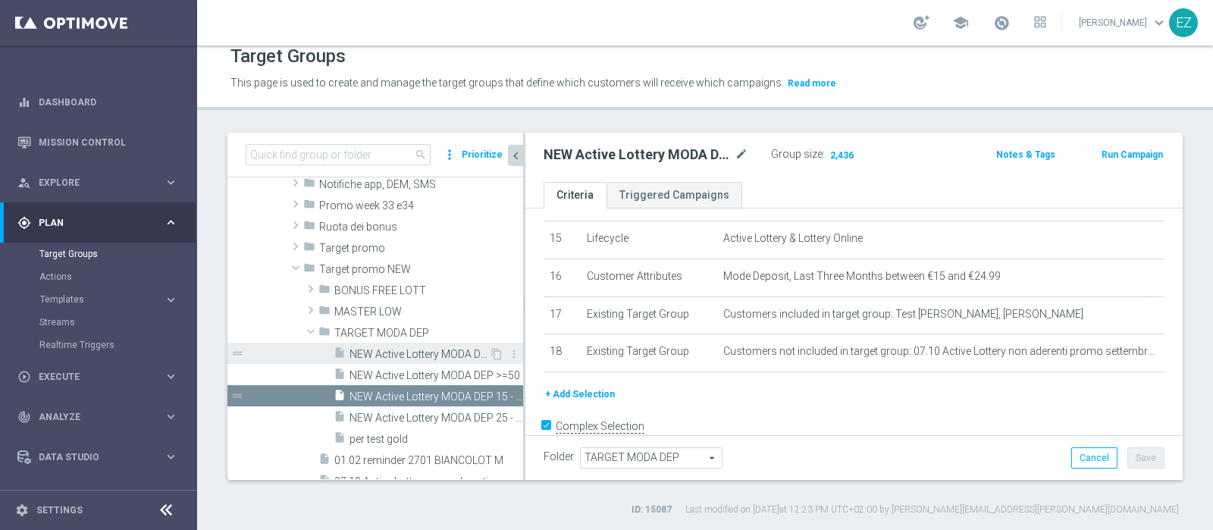
click at [428, 349] on span "NEW Active Lottery MODA DEP <15" at bounding box center [418, 354] width 139 height 13
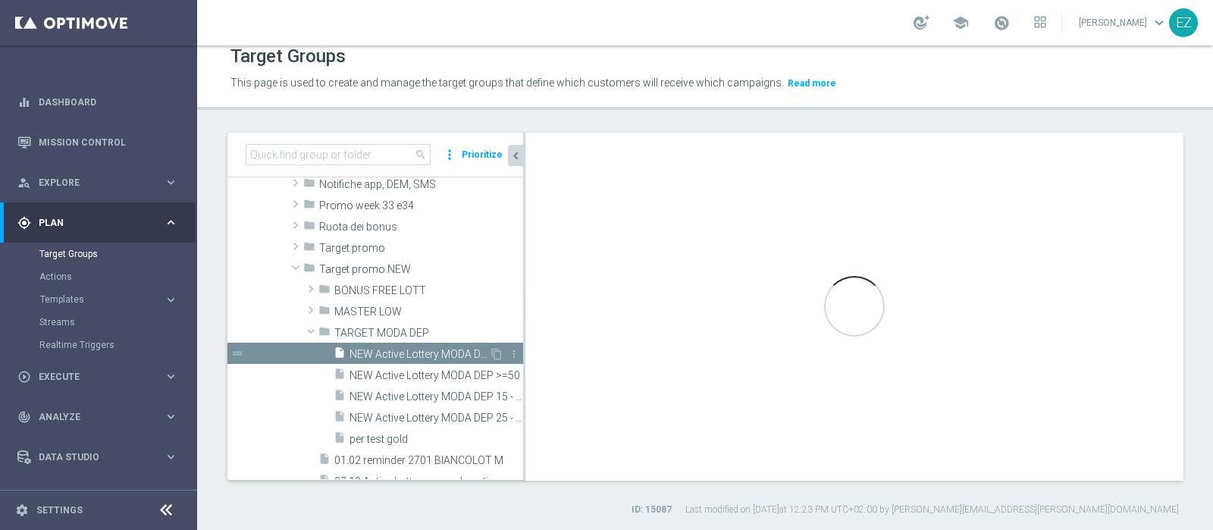
type textarea "((9 OR 14) AND 1 and 2 and 3 and 4 and 5 and 6 and 7 and 8 AND 10 and 11 and 12…"
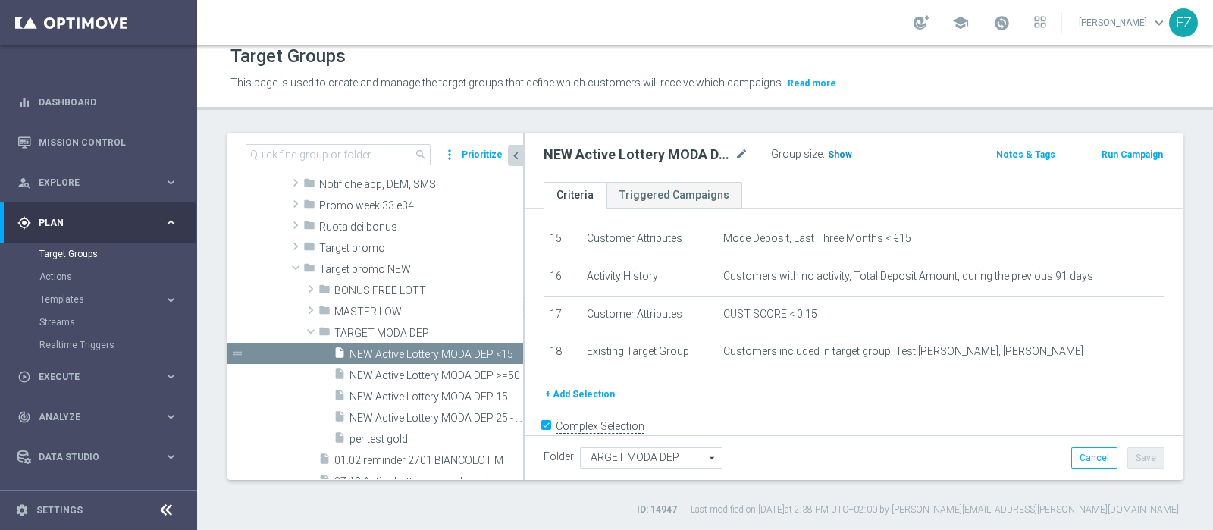
click at [833, 152] on span "Show" at bounding box center [840, 154] width 24 height 11
click at [580, 386] on button "+ Add Selection" at bounding box center [579, 394] width 73 height 17
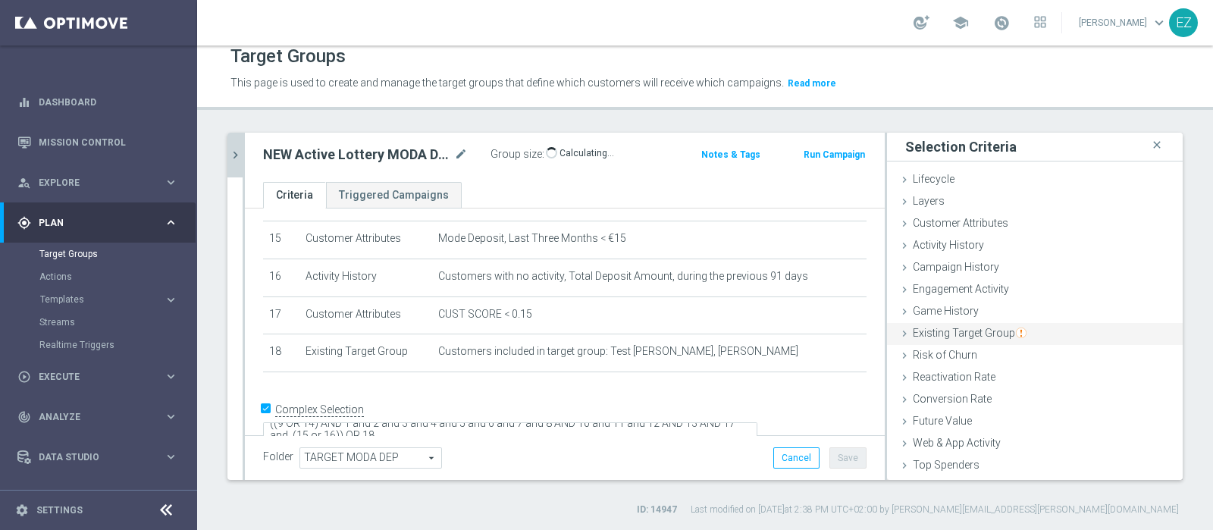
click at [966, 332] on span "Existing Target Group" at bounding box center [970, 333] width 114 height 12
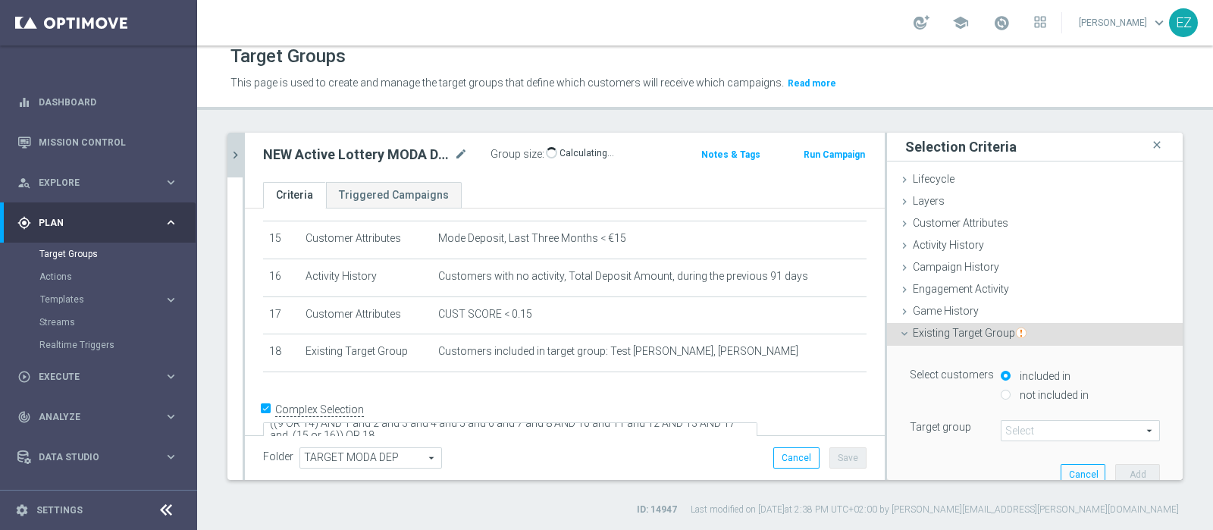
click at [1001, 393] on div "not included in" at bounding box center [1080, 396] width 159 height 19
click at [1001, 393] on input "not included in" at bounding box center [1006, 395] width 10 height 10
radio input "true"
drag, startPoint x: 539, startPoint y: 405, endPoint x: 507, endPoint y: 406, distance: 31.8
click at [539, 424] on textarea "((9 OR 14) AND 1 and 2 and 3 and 4 and 5 and 6 and 7 and 8 AND 10 and 11 and 12…" at bounding box center [510, 437] width 494 height 27
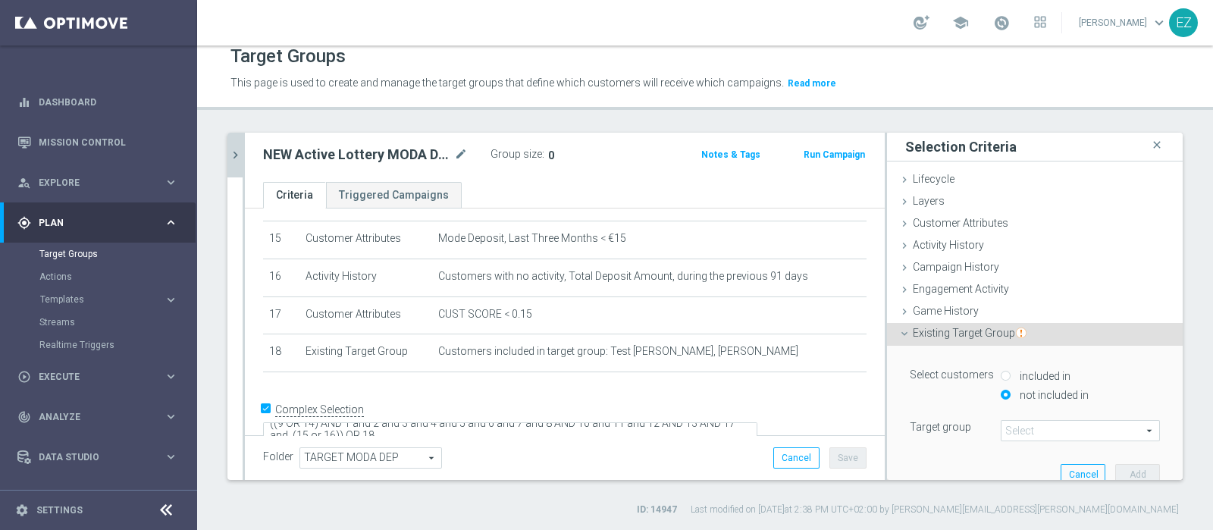
click at [1016, 426] on span at bounding box center [1080, 431] width 158 height 20
click at [1016, 430] on input "search" at bounding box center [1080, 430] width 159 height 21
paste input "07.10 Active Lottery non aderenti promo settembre_marginalità>0"
type input "07.10 Active Lottery non aderenti promo settembre_marginalità>0"
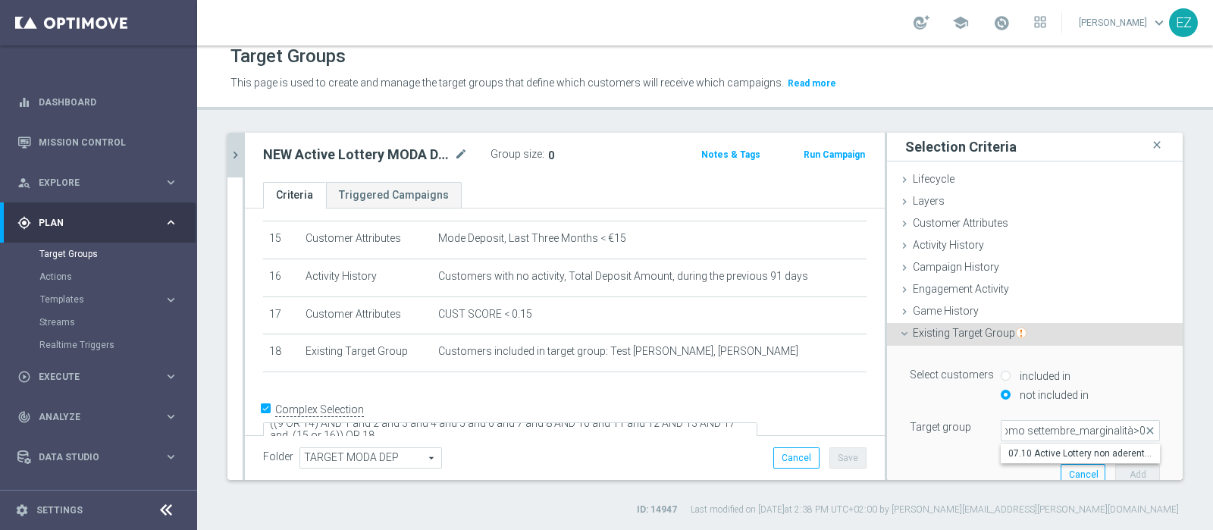
drag, startPoint x: 1024, startPoint y: 454, endPoint x: 1040, endPoint y: 451, distance: 16.2
click at [1024, 452] on span "07.10 Active Lottery non aderenti promo settembre_marginalità>0" at bounding box center [1080, 453] width 144 height 12
type input "07.10 Active Lottery non aderenti promo settembre_marginalità>0"
click at [1115, 468] on button "Add" at bounding box center [1137, 474] width 45 height 21
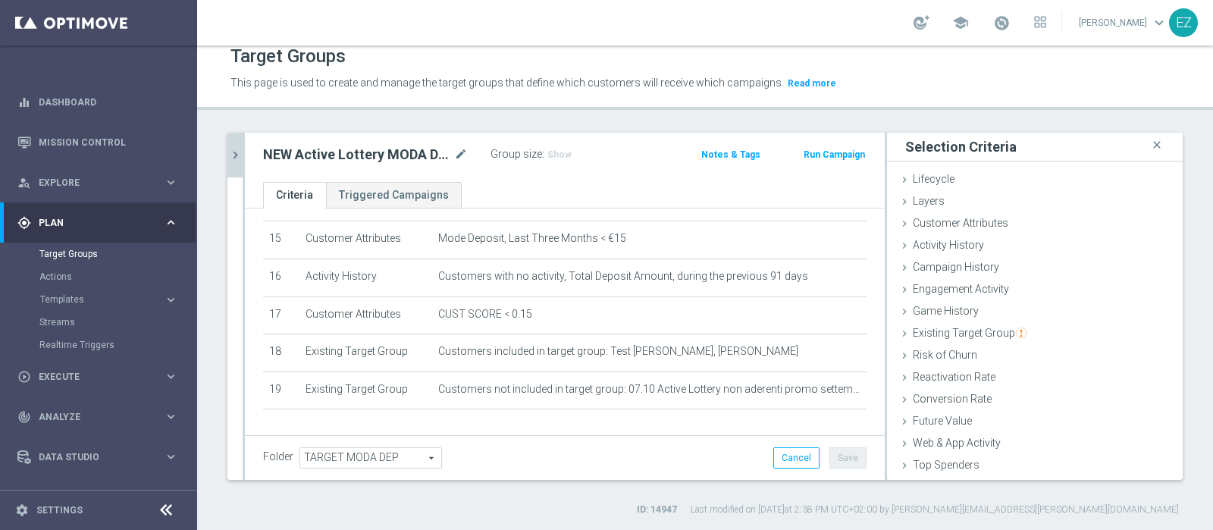
scroll to position [606, 0]
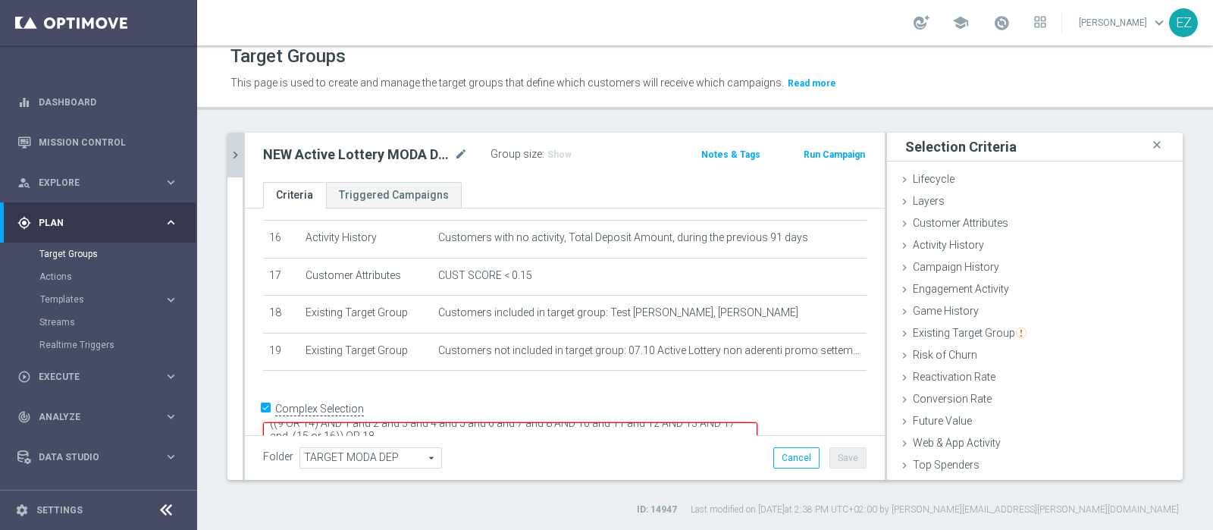
click at [437, 422] on textarea "((9 OR 14) AND 1 and 2 and 3 and 4 and 5 and 6 and 7 and 8 AND 10 and 11 and 12…" at bounding box center [510, 435] width 494 height 27
type textarea "((9 OR 14) AND 1 and 2 and 3 and 4 and 5 and 6 and 7 and 8 AND 10 and 11 and 12…"
click at [835, 456] on button "Save" at bounding box center [847, 457] width 37 height 21
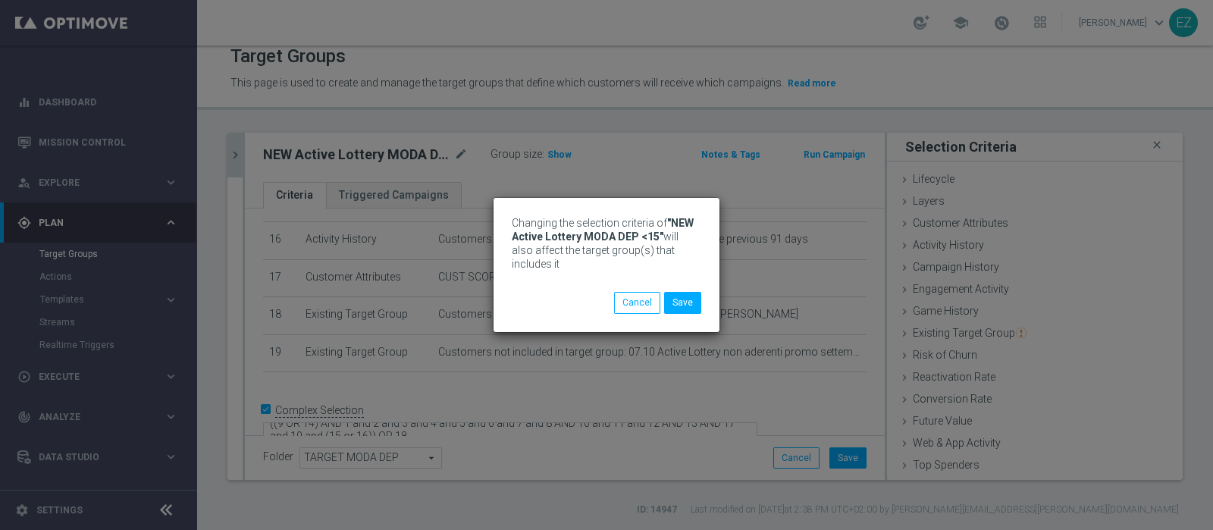
click at [550, 153] on div "Changing the selection criteria of "NEW Active Lottery MODA DEP <15" will also …" at bounding box center [606, 265] width 1213 height 530
drag, startPoint x: 685, startPoint y: 305, endPoint x: 628, endPoint y: 233, distance: 91.1
click at [688, 303] on button "Save" at bounding box center [682, 302] width 37 height 21
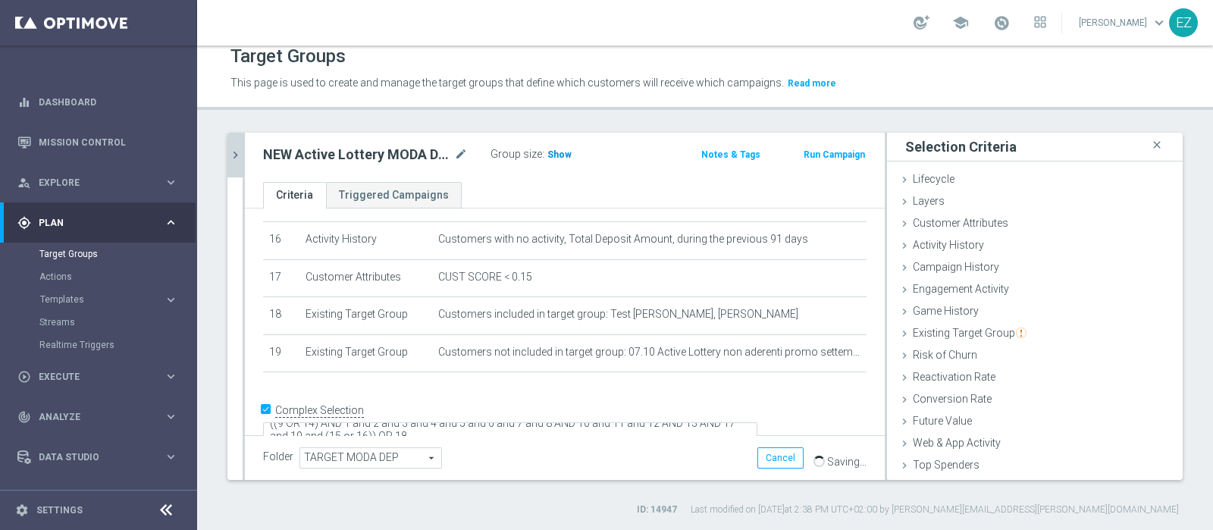
click at [556, 149] on span "Show" at bounding box center [559, 154] width 24 height 11
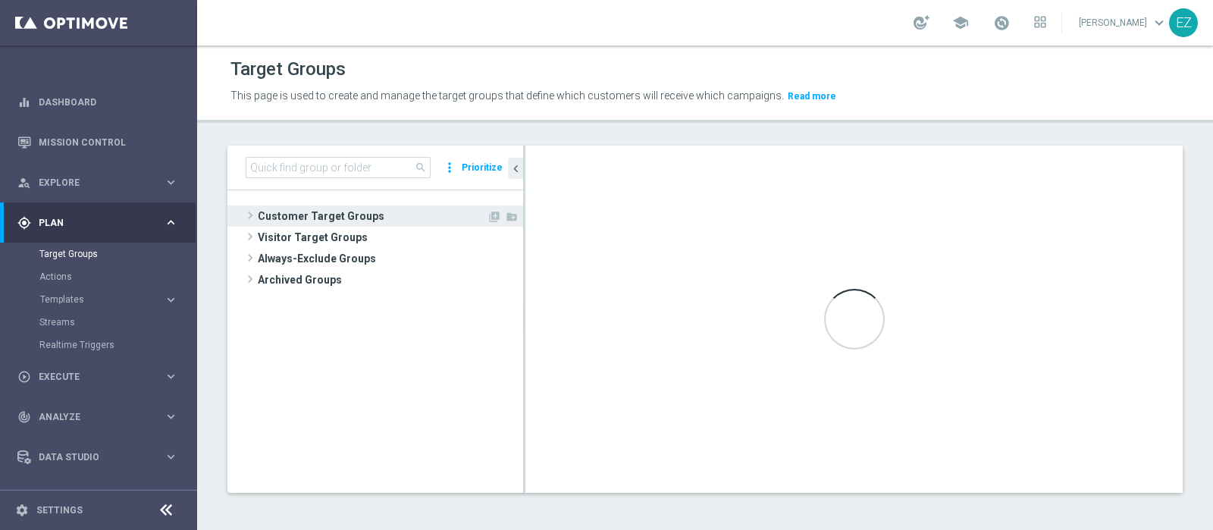
click at [376, 212] on span "Customer Target Groups" at bounding box center [372, 215] width 229 height 21
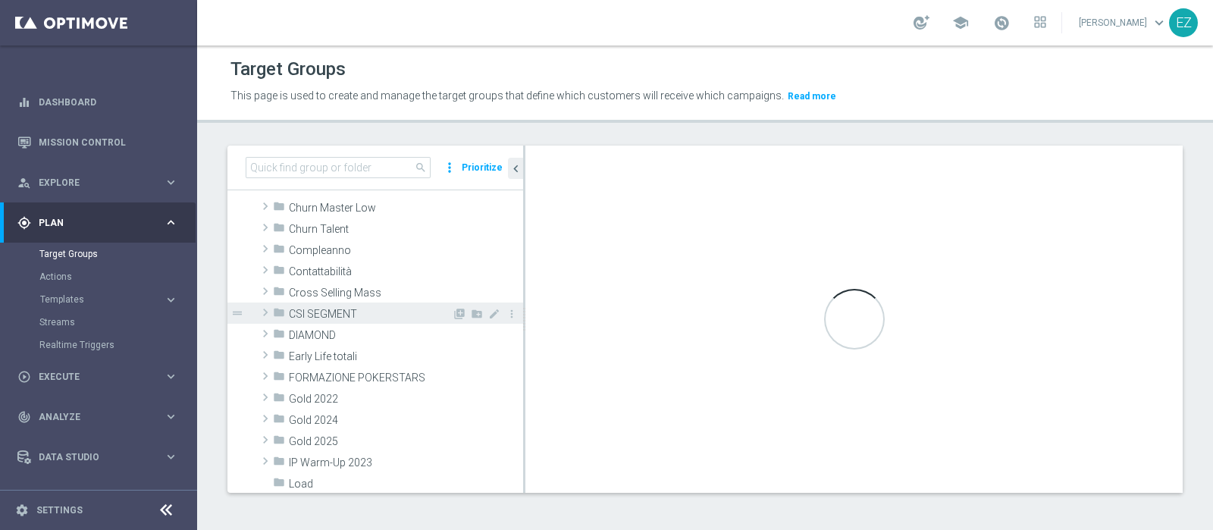
scroll to position [189, 0]
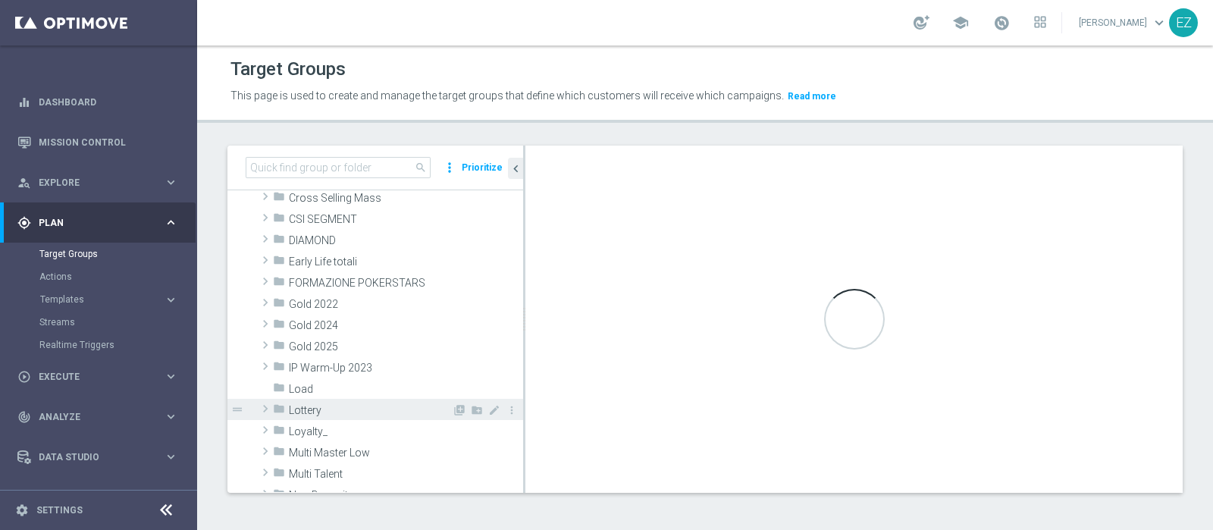
click at [326, 406] on span "Lottery" at bounding box center [370, 410] width 163 height 13
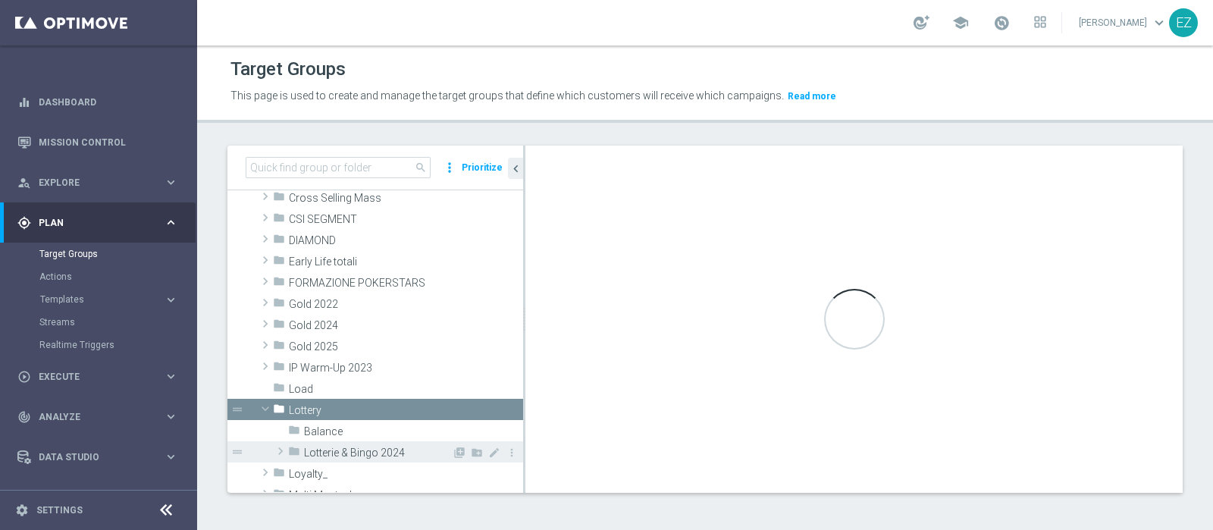
click at [345, 451] on span "Lotterie & Bingo 2024" at bounding box center [378, 452] width 148 height 13
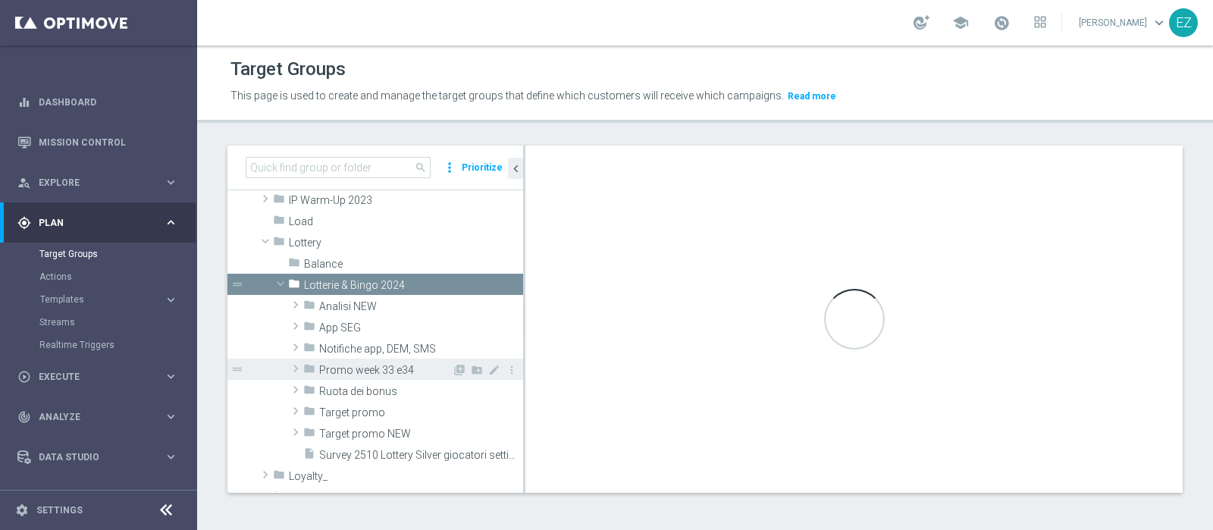
scroll to position [378, 0]
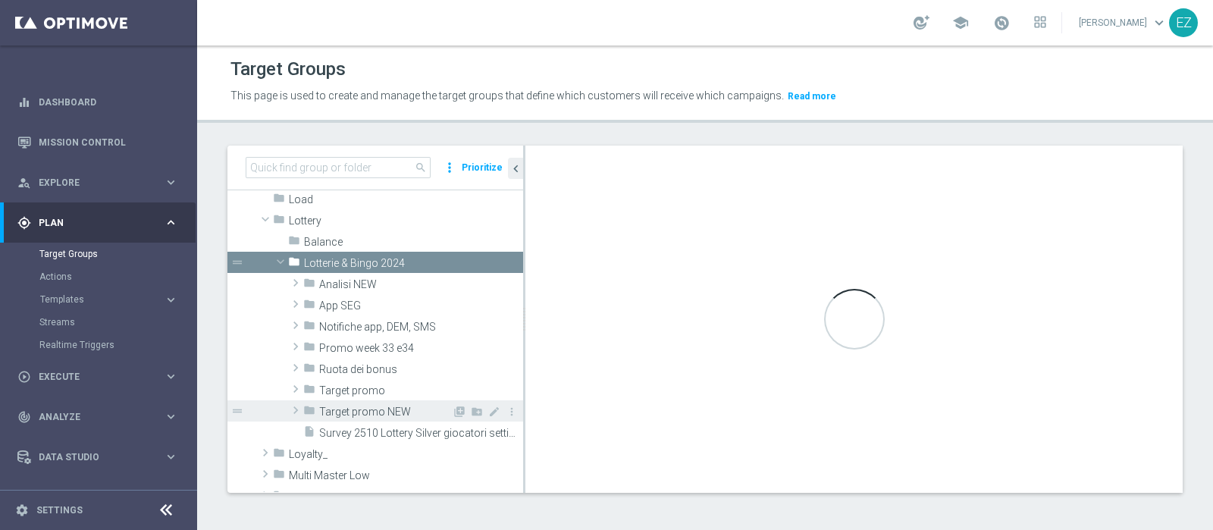
click at [355, 414] on span "Target promo NEW" at bounding box center [385, 412] width 133 height 13
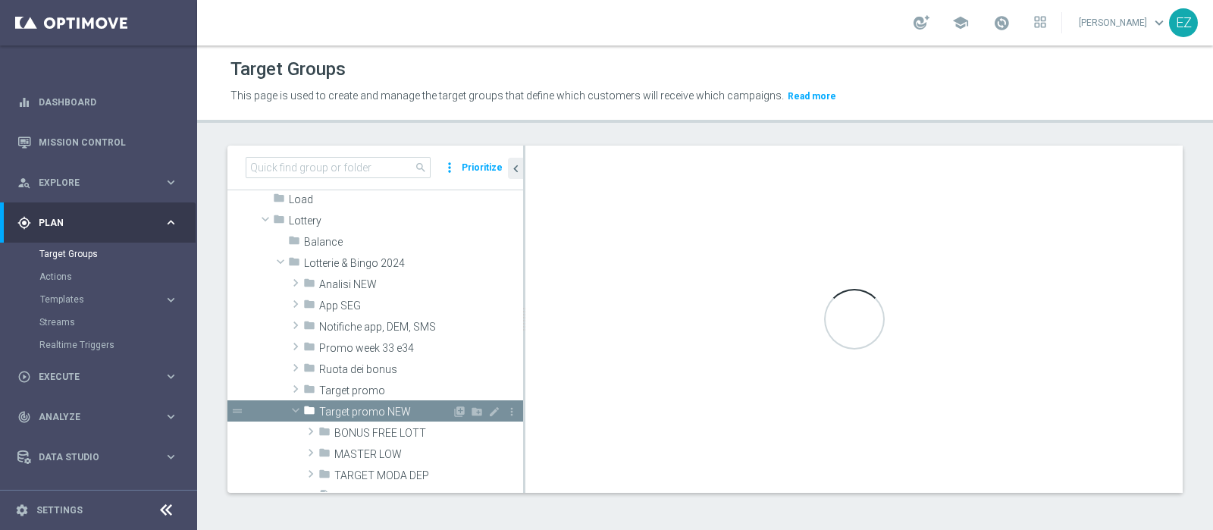
scroll to position [505, 0]
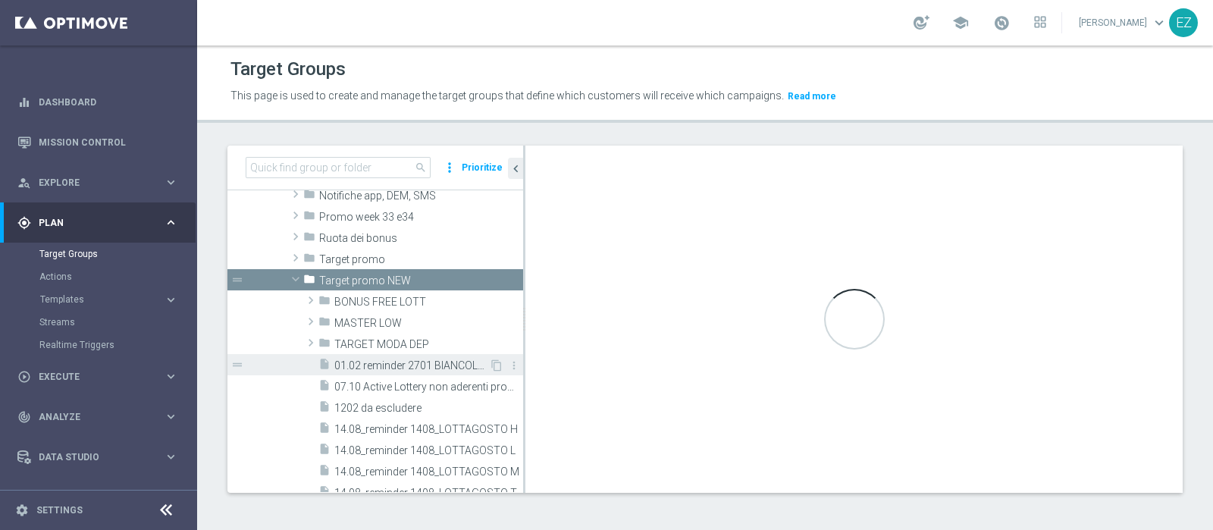
click at [375, 354] on div "insert_drive_file 01.02 reminder 2701 BIANCOLOT M" at bounding box center [403, 364] width 171 height 21
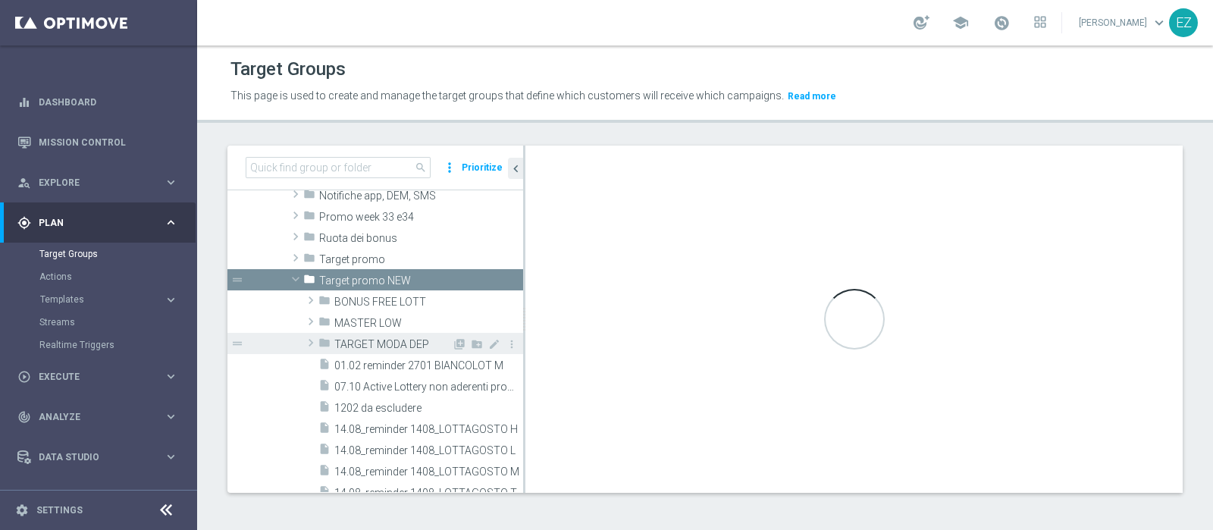
click at [377, 339] on span "TARGET MODA DEP" at bounding box center [392, 344] width 117 height 13
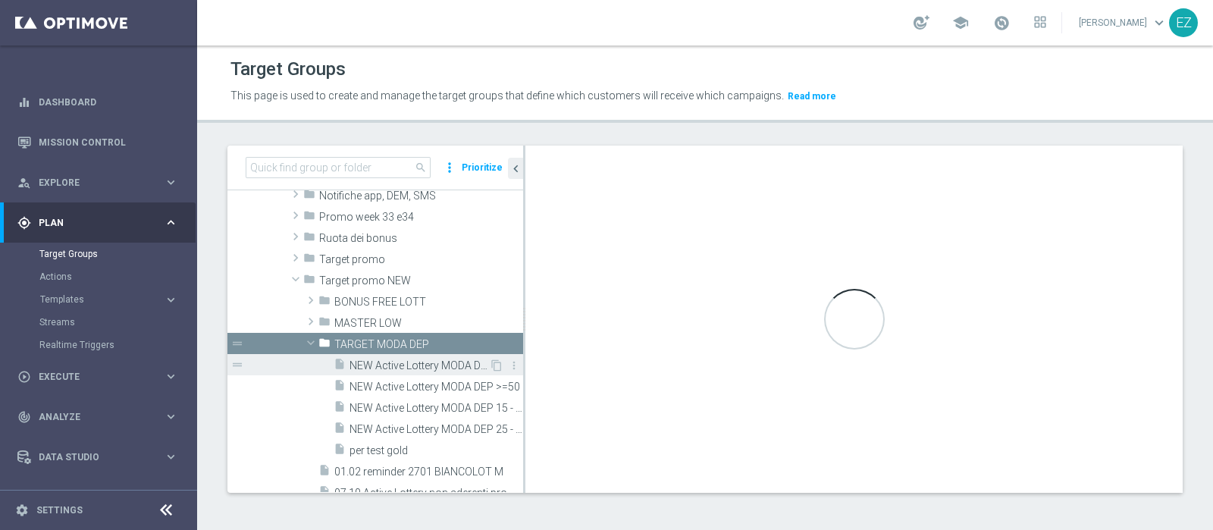
click at [397, 362] on span "NEW Active Lottery MODA DEP <15" at bounding box center [418, 365] width 139 height 13
click at [370, 359] on span "NEW Active Lottery MODA DEP <15" at bounding box center [418, 365] width 139 height 13
click at [396, 365] on span "NEW Active Lottery MODA DEP <15" at bounding box center [418, 365] width 139 height 13
click at [390, 369] on span "NEW Active Lottery MODA DEP <15" at bounding box center [418, 365] width 139 height 13
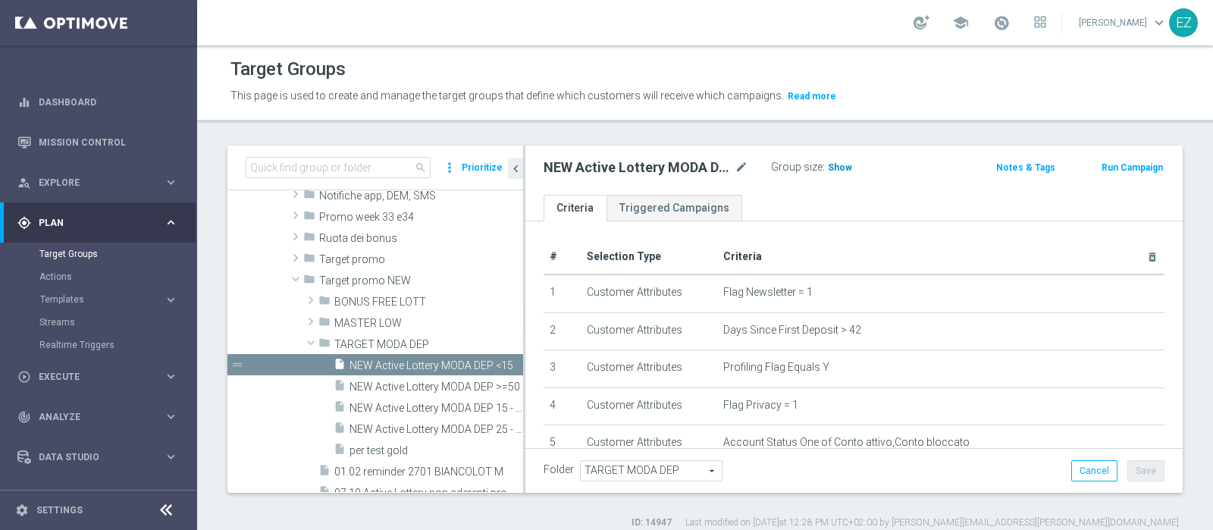
click at [847, 168] on span "Show" at bounding box center [840, 167] width 24 height 11
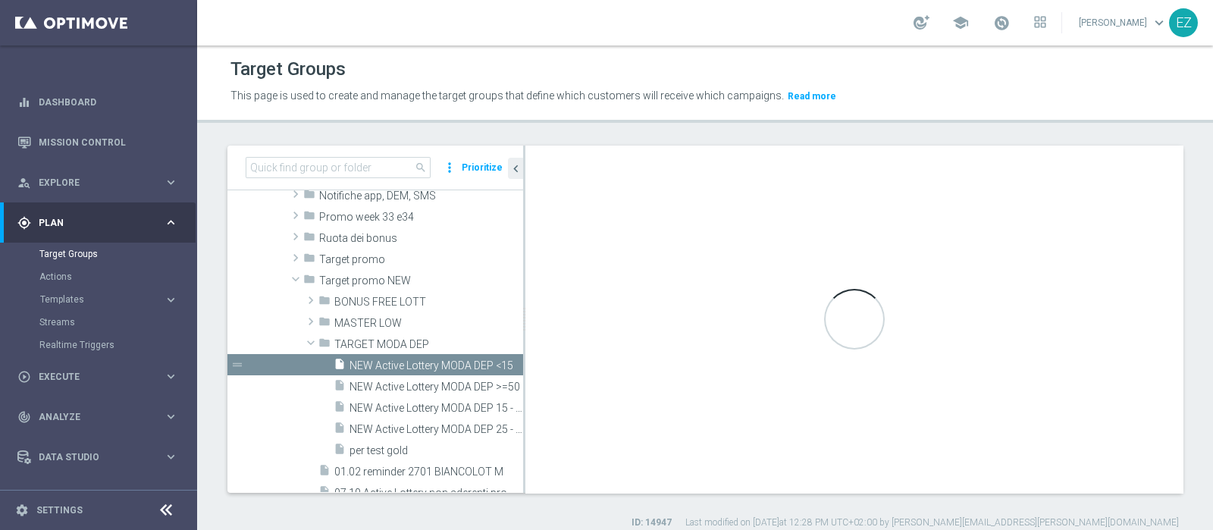
scroll to position [211, 0]
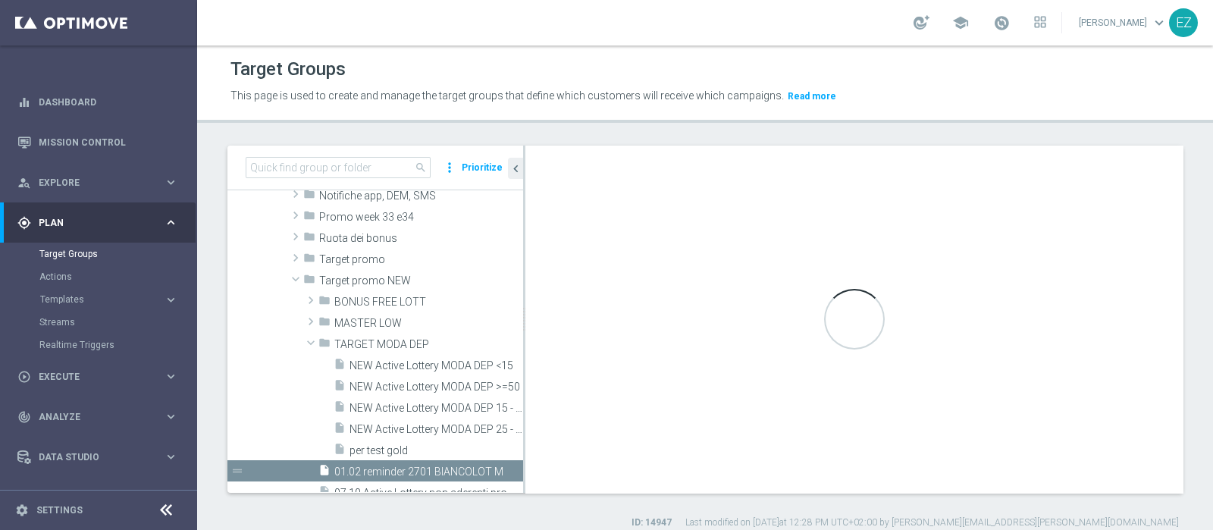
type textarea "(9 OR 10) AND 1 and 2 and 3 and 4 and 5 and 6 and 7 and 8"
type input "Target promo NEW"
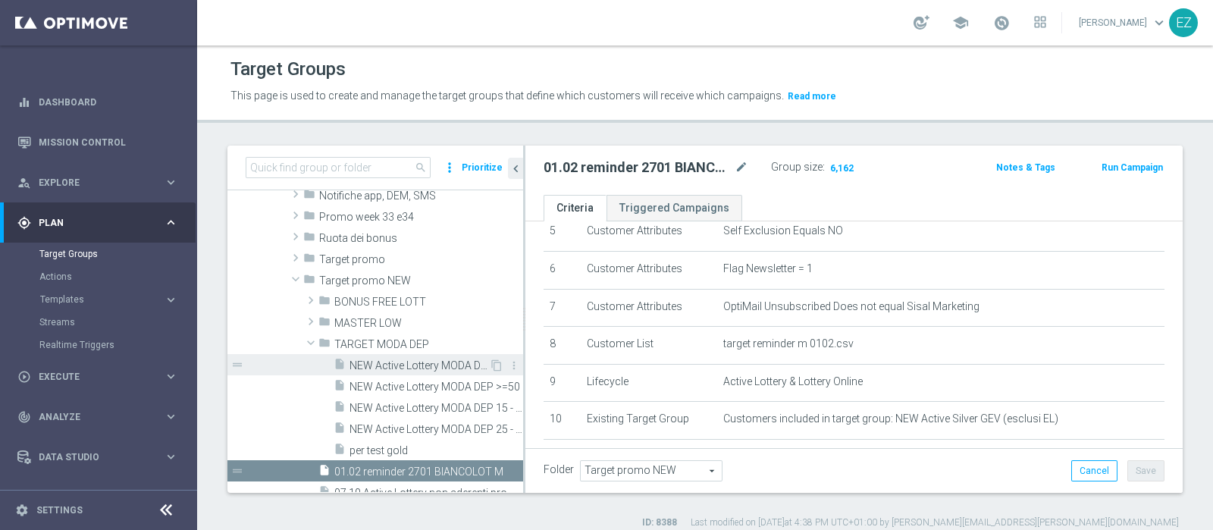
click at [432, 366] on span "NEW Active Lottery MODA DEP <15" at bounding box center [418, 365] width 139 height 13
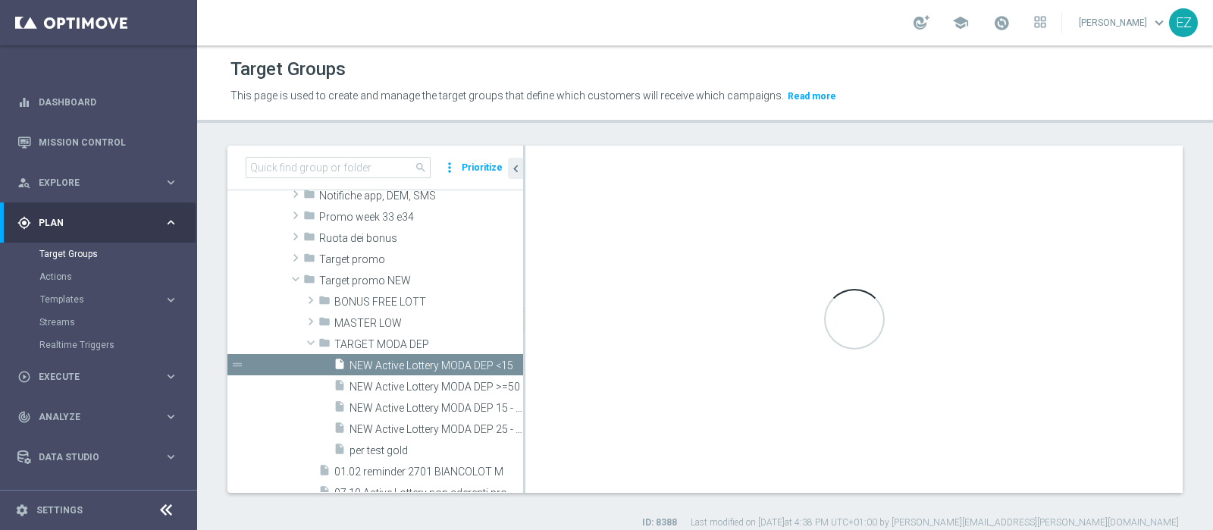
type textarea "((9 OR 14) AND 1 and 2 and 3 and 4 and 5 and 6 and 7 and 8 AND 10 and 11 and 12…"
type input "TARGET MODA DEP"
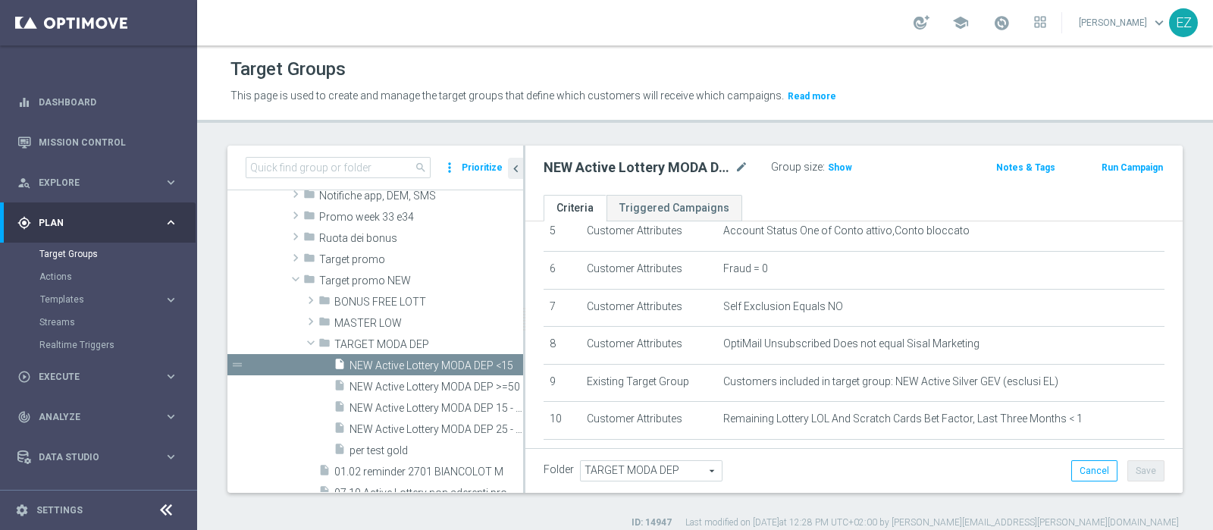
drag, startPoint x: 898, startPoint y: 140, endPoint x: 880, endPoint y: 115, distance: 30.9
click at [898, 140] on div "Target Groups This page is used to create and manage the target groups that def…" at bounding box center [705, 287] width 1016 height 484
drag, startPoint x: 826, startPoint y: 169, endPoint x: 834, endPoint y: 181, distance: 14.3
click at [828, 174] on h3 "Show" at bounding box center [839, 167] width 27 height 17
